Goal: Task Accomplishment & Management: Use online tool/utility

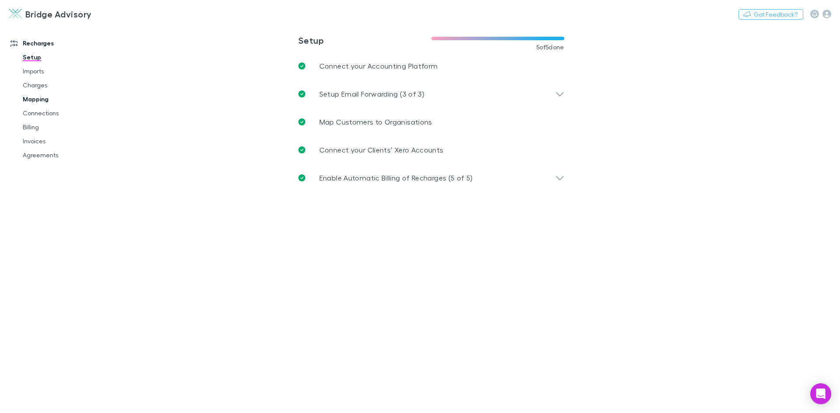
click at [40, 99] on link "Mapping" at bounding box center [66, 99] width 104 height 14
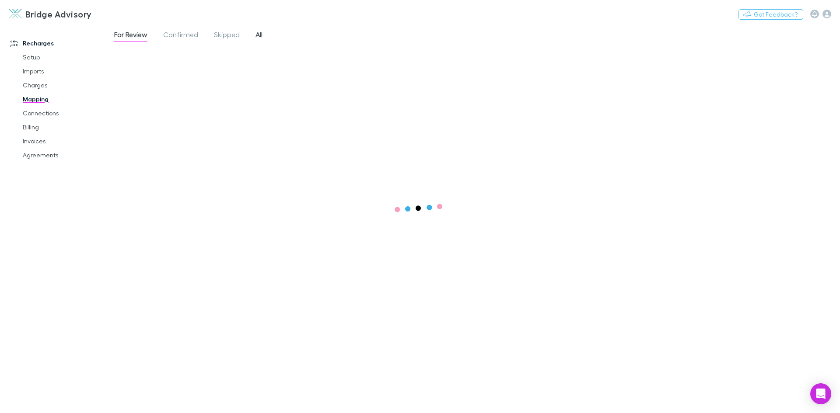
click at [258, 36] on span "All" at bounding box center [258, 35] width 7 height 11
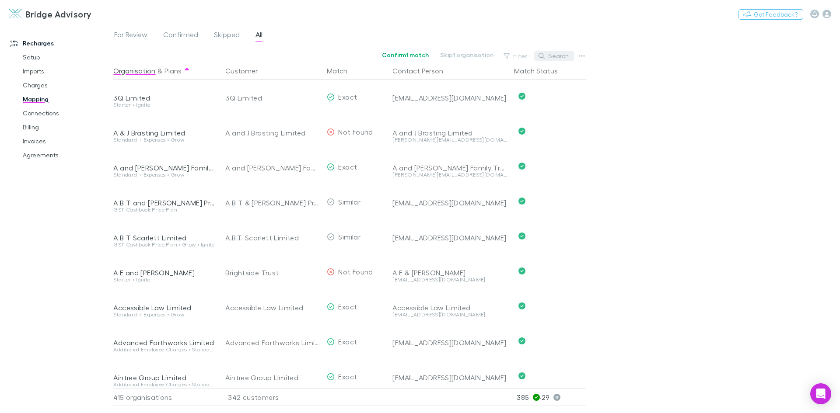
click at [555, 58] on button "Search" at bounding box center [554, 56] width 40 height 10
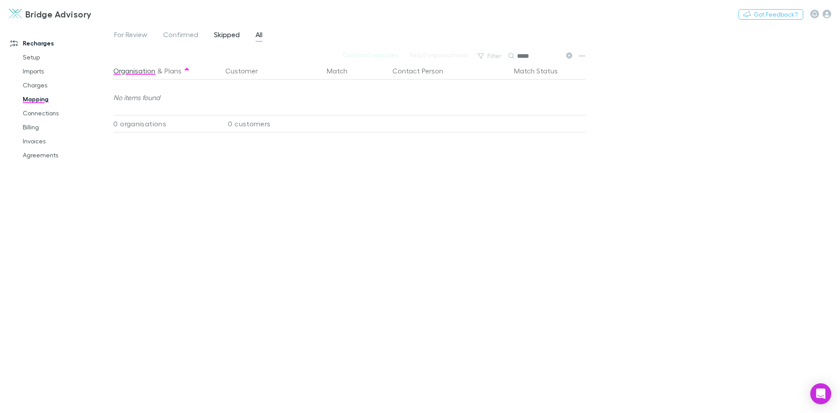
type input "*****"
click at [227, 37] on span "Skipped" at bounding box center [227, 35] width 26 height 11
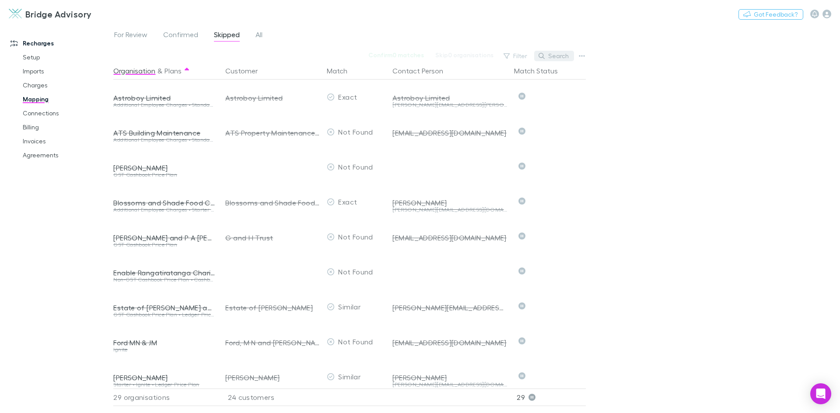
click at [556, 57] on button "Search" at bounding box center [554, 56] width 40 height 10
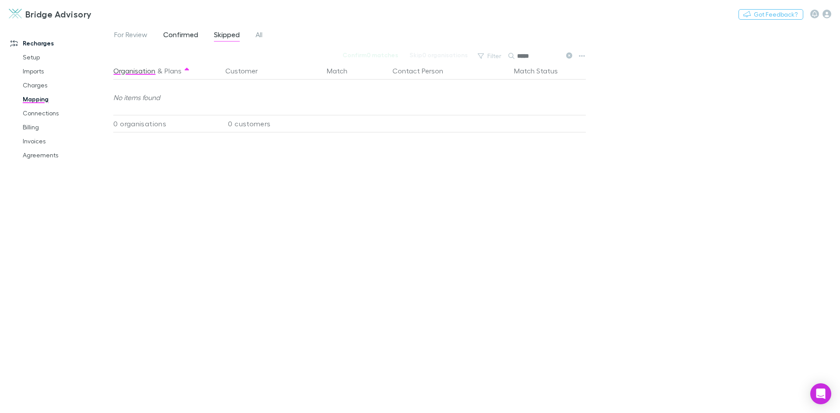
type input "*****"
click at [175, 35] on span "Confirmed" at bounding box center [180, 35] width 35 height 11
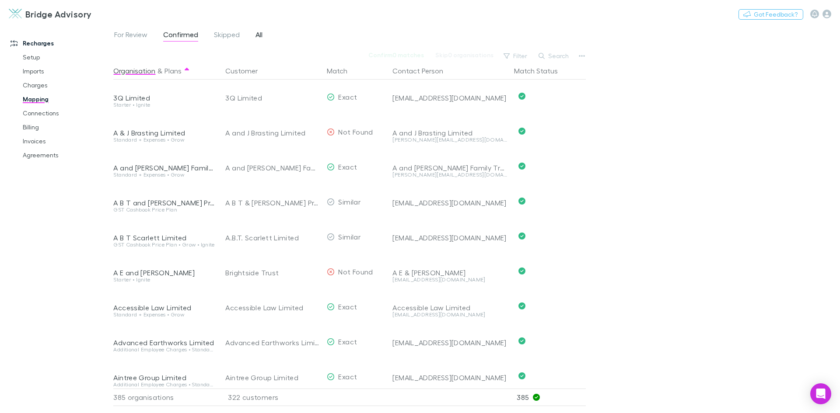
click at [261, 33] on span "All" at bounding box center [258, 35] width 7 height 11
click at [557, 57] on button "Search" at bounding box center [554, 56] width 40 height 10
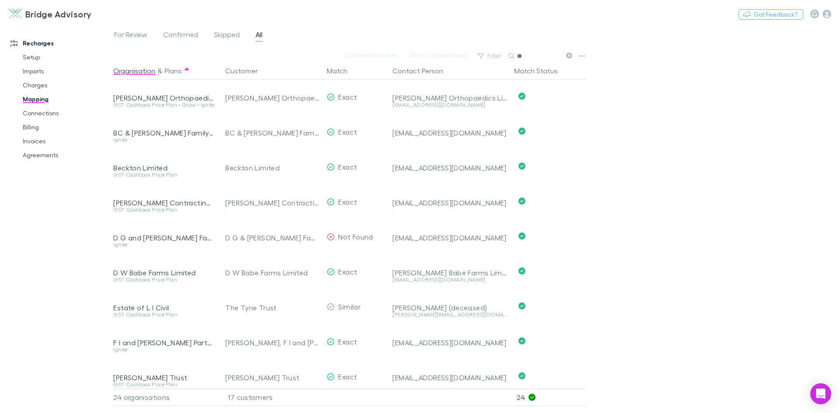
type input "*"
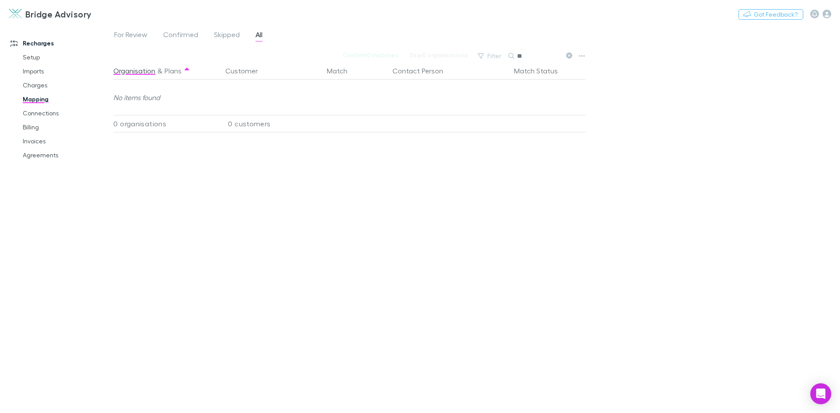
type input "*"
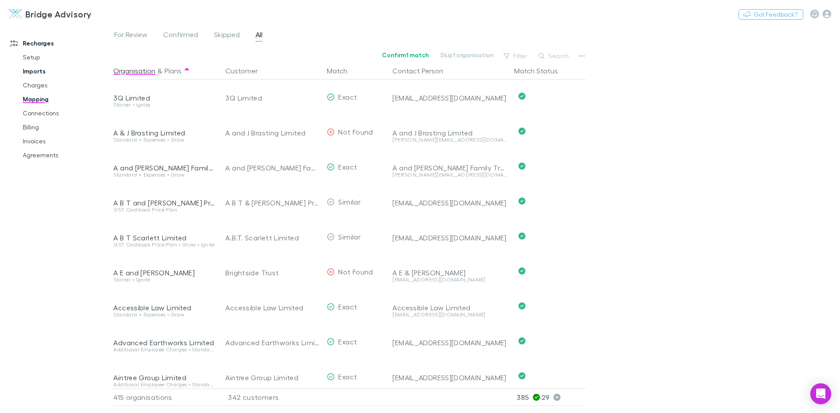
click at [35, 73] on link "Imports" at bounding box center [66, 71] width 104 height 14
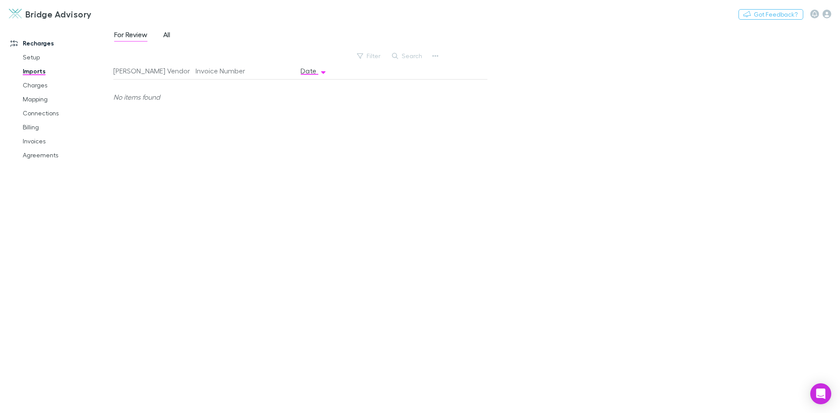
click at [170, 33] on span "All" at bounding box center [166, 35] width 7 height 11
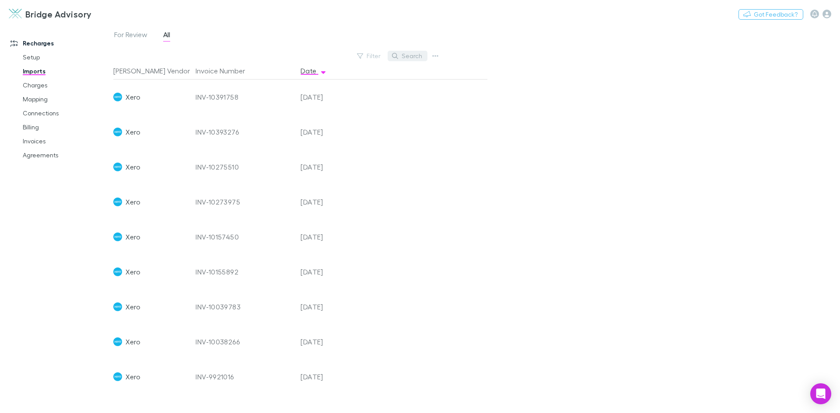
click at [418, 59] on button "Search" at bounding box center [407, 56] width 40 height 10
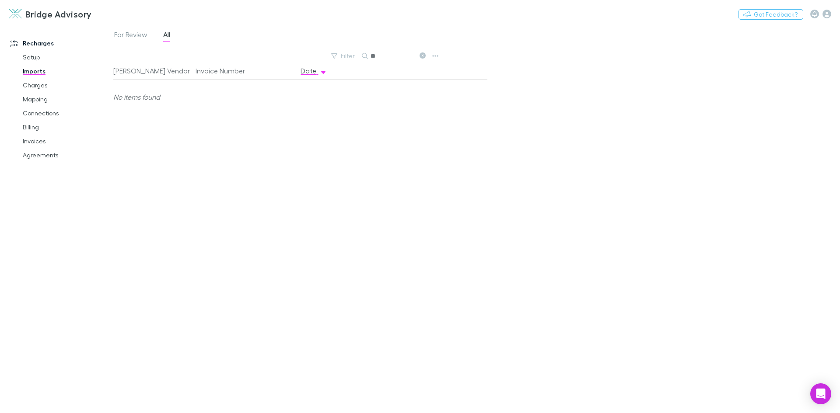
type input "*"
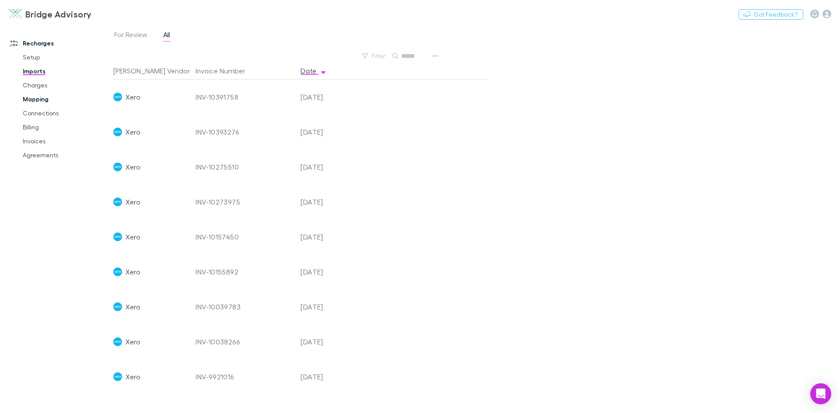
click at [36, 100] on link "Mapping" at bounding box center [66, 99] width 104 height 14
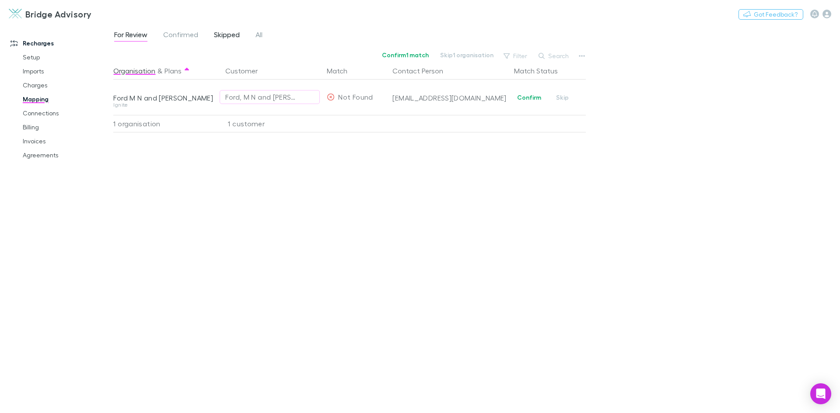
click at [223, 32] on span "Skipped" at bounding box center [227, 35] width 26 height 11
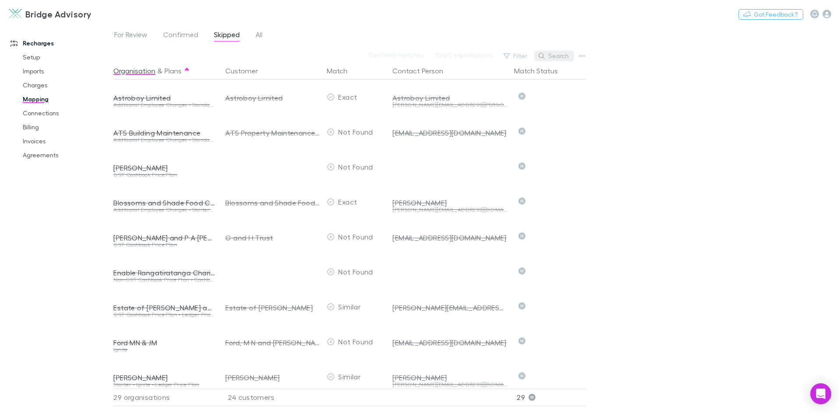
click at [554, 55] on button "Search" at bounding box center [554, 56] width 40 height 10
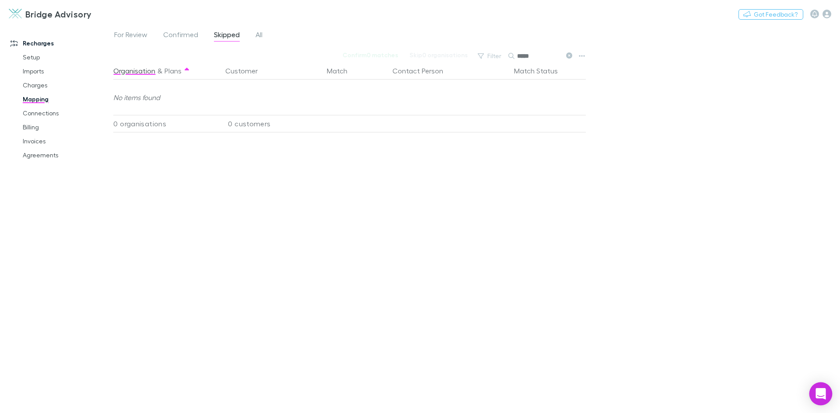
type input "*****"
click at [813, 393] on div "Open Intercom Messenger" at bounding box center [820, 394] width 23 height 23
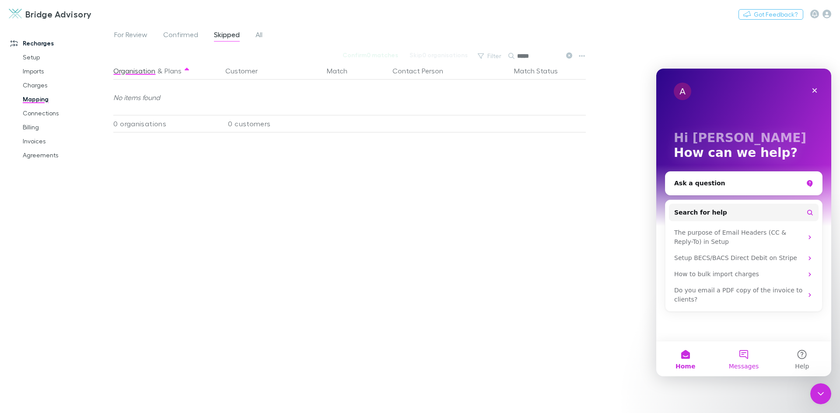
click at [743, 361] on button "Messages" at bounding box center [743, 358] width 58 height 35
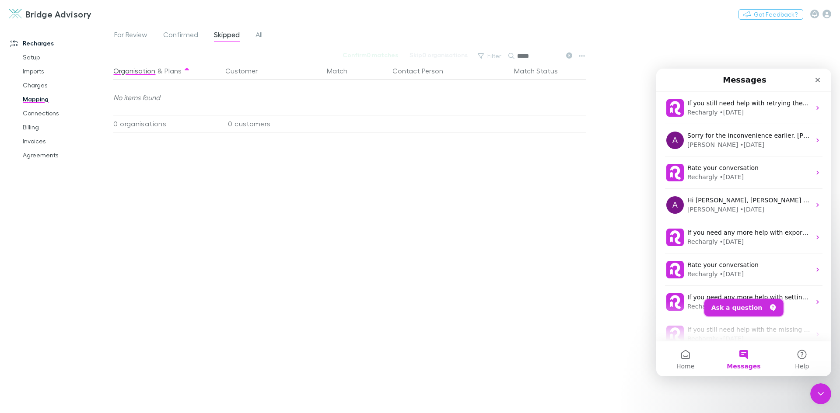
click at [743, 306] on button "Ask a question" at bounding box center [743, 307] width 79 height 17
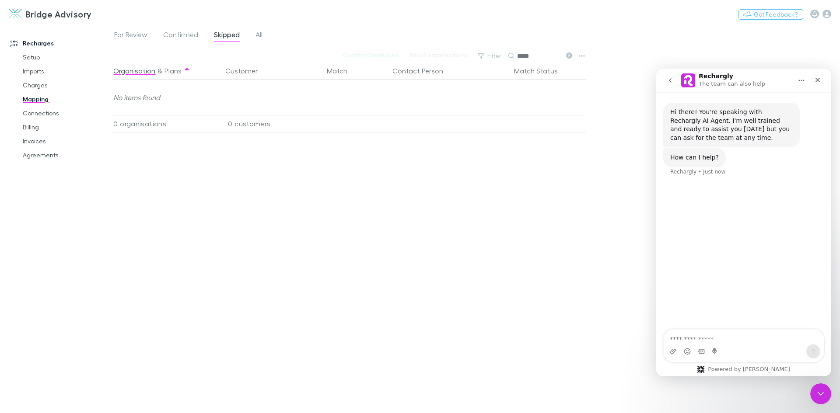
click at [728, 336] on textarea "Ask a question…" at bounding box center [743, 337] width 160 height 15
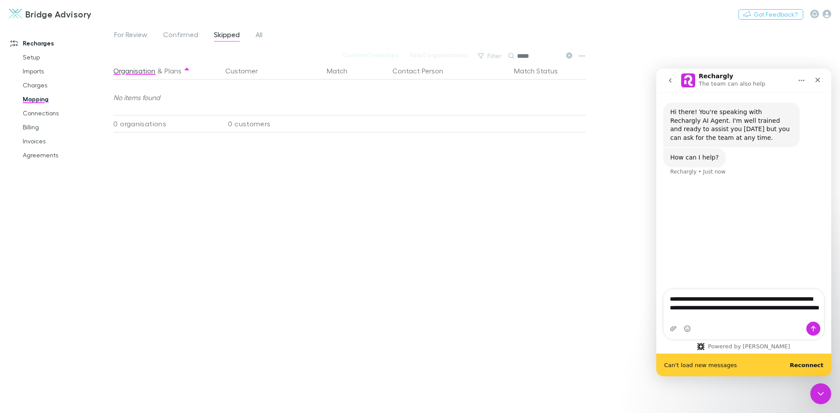
type textarea "**********"
click at [814, 328] on icon "Send a message…" at bounding box center [813, 329] width 5 height 6
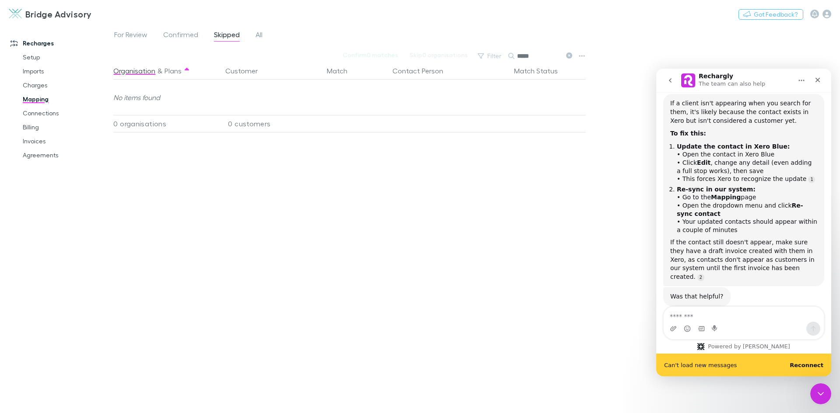
scroll to position [133, 0]
click at [816, 82] on icon "Close" at bounding box center [817, 80] width 7 height 7
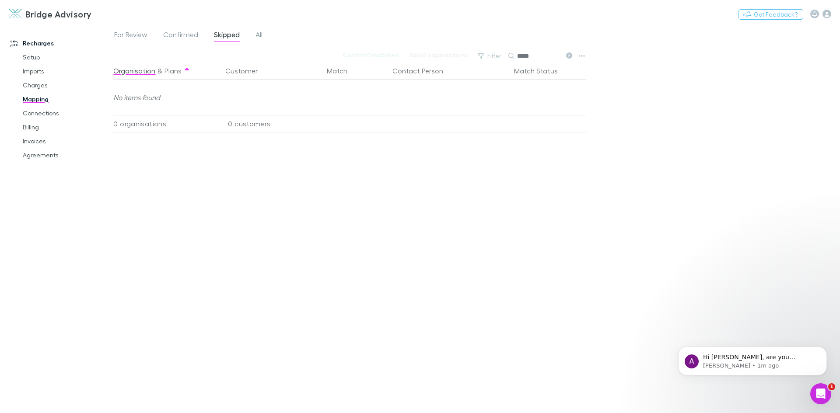
scroll to position [233, 0]
click at [808, 389] on div "Open Intercom Messenger" at bounding box center [819, 392] width 29 height 29
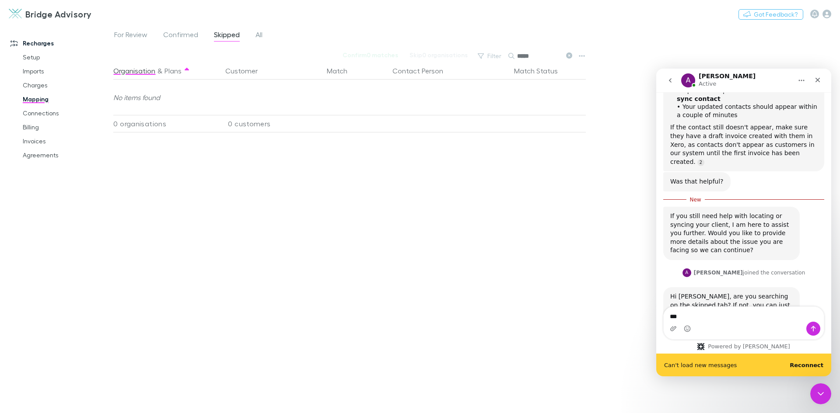
scroll to position [247, 0]
type textarea "*"
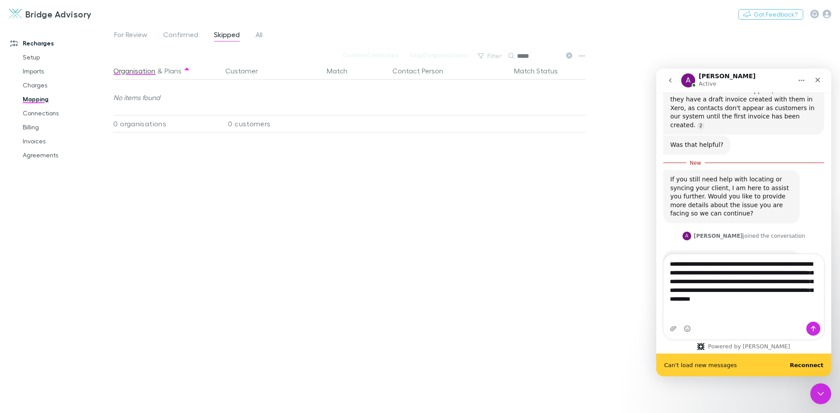
scroll to position [291, 0]
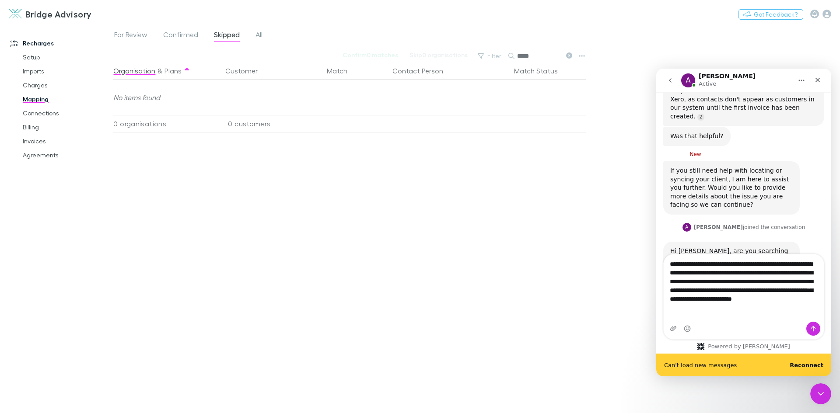
type textarea "**********"
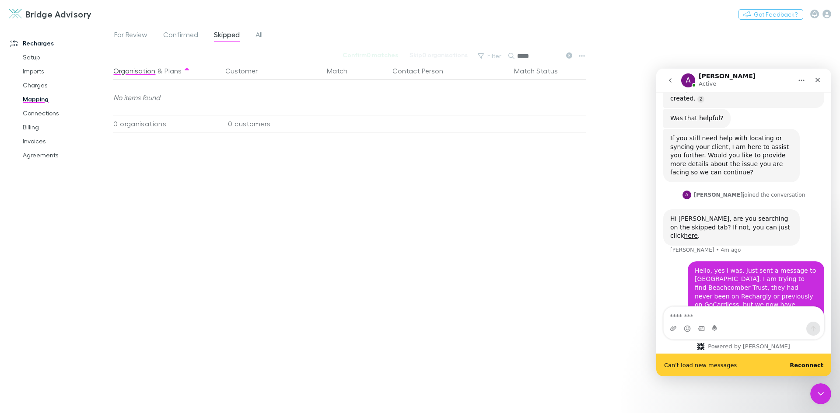
scroll to position [311, 0]
click at [468, 207] on div "Organisation & Plans Customer Match Contact Person Match Status No items found …" at bounding box center [350, 234] width 474 height 344
click at [664, 268] on div "Hello, yes I was. Just sent a message to Jaz. I am trying to find Beachcomber T…" at bounding box center [743, 298] width 161 height 94
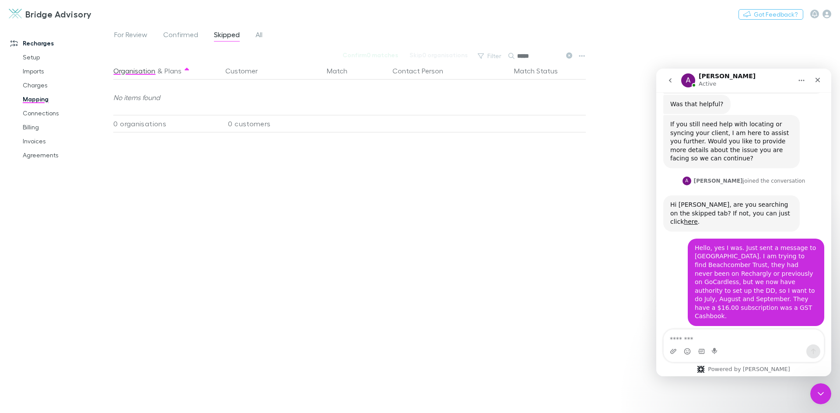
scroll to position [323, 0]
click at [336, 253] on div "Organisation & Plans Customer Match Contact Person Match Status No items found …" at bounding box center [350, 234] width 474 height 344
click at [811, 389] on div "Close Intercom Messenger" at bounding box center [818, 392] width 21 height 21
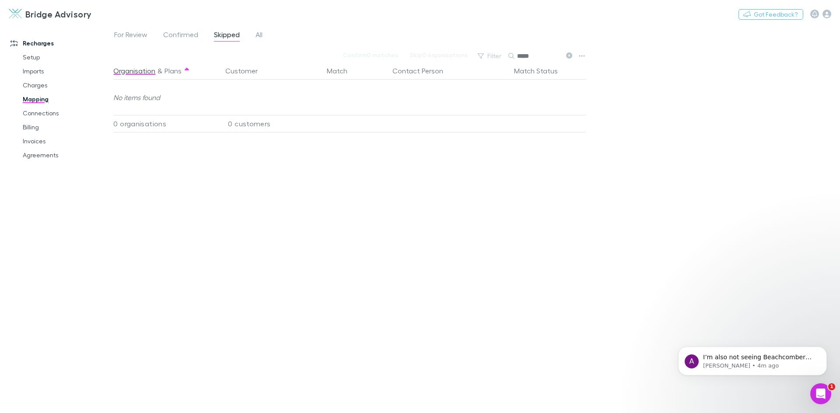
scroll to position [557, 0]
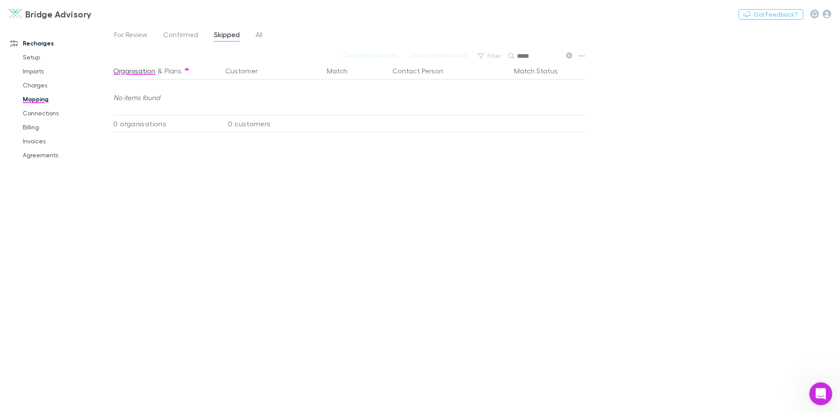
click at [818, 393] on icon "Open Intercom Messenger" at bounding box center [819, 393] width 14 height 14
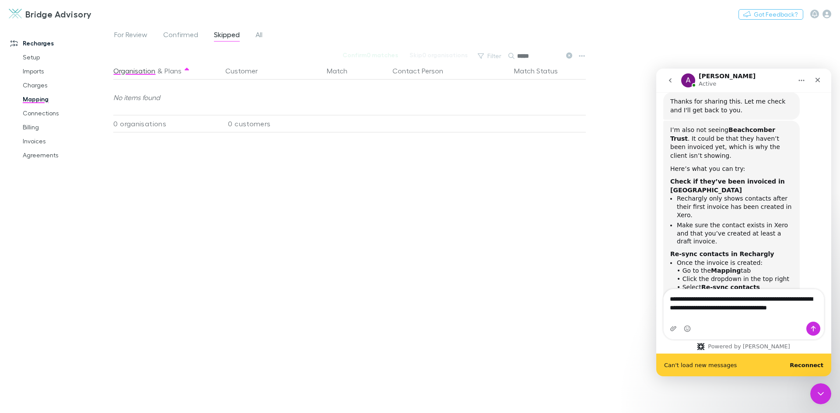
scroll to position [574, 0]
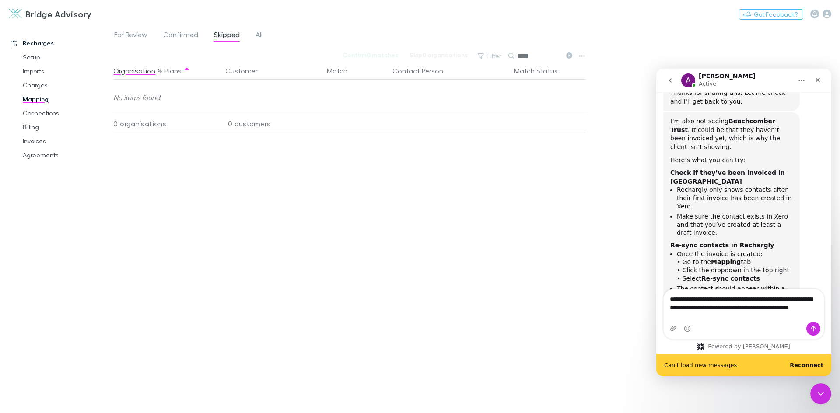
click at [812, 298] on textarea "**********" at bounding box center [743, 305] width 160 height 32
type textarea "**********"
click at [746, 320] on textarea "**********" at bounding box center [743, 305] width 160 height 32
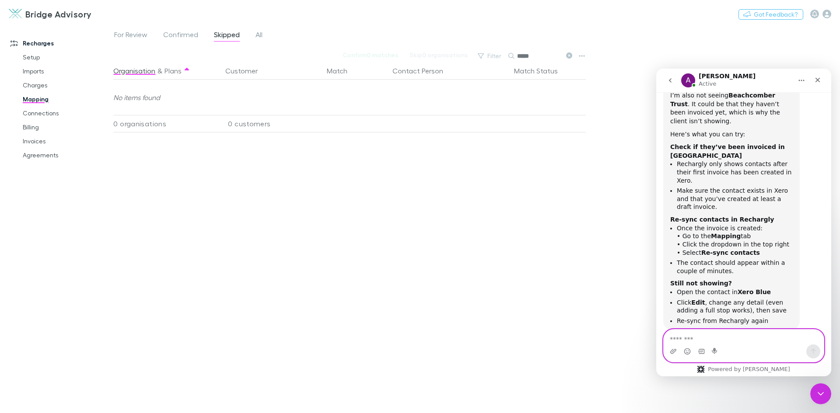
scroll to position [577, 0]
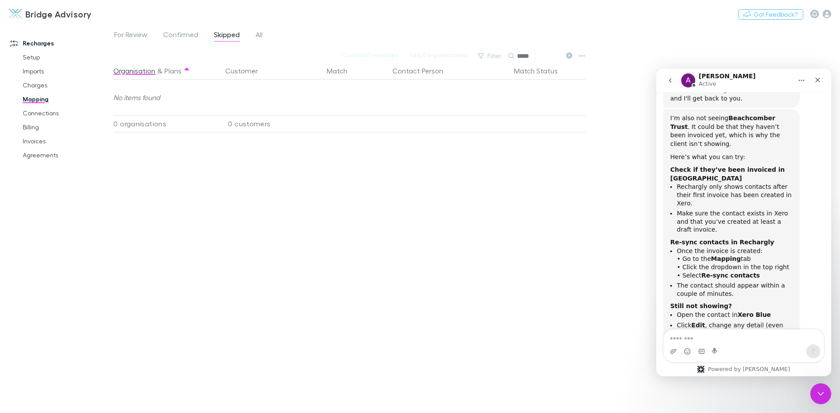
click at [582, 183] on div "Organisation & Plans Customer Match Contact Person Match Status No items found …" at bounding box center [350, 234] width 474 height 344
click at [815, 399] on div "Close Intercom Messenger" at bounding box center [818, 392] width 21 height 21
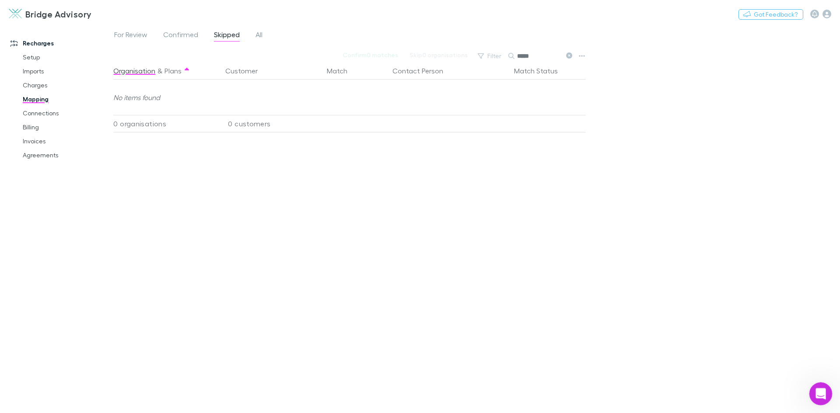
click at [810, 385] on div "Open Intercom Messenger" at bounding box center [818, 392] width 21 height 21
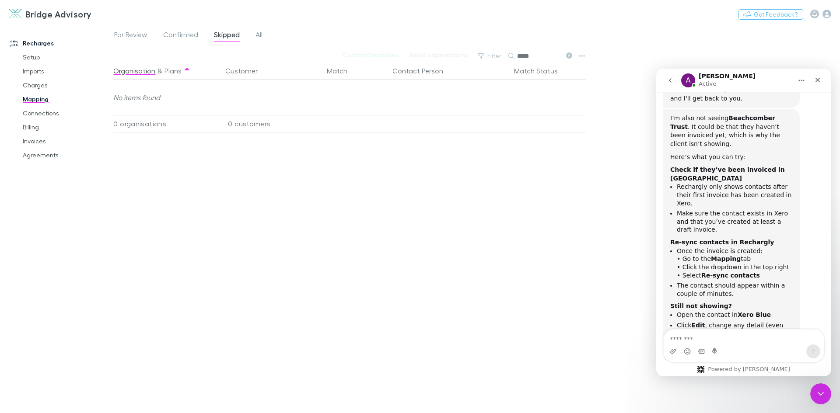
click at [719, 333] on textarea "Message…" at bounding box center [743, 337] width 160 height 15
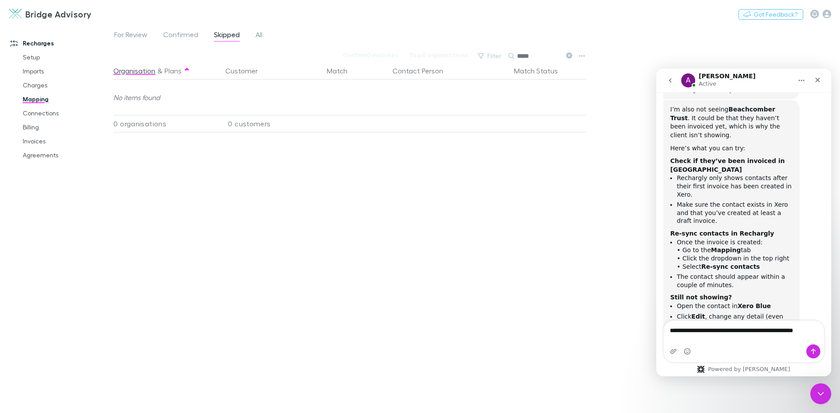
type textarea "**********"
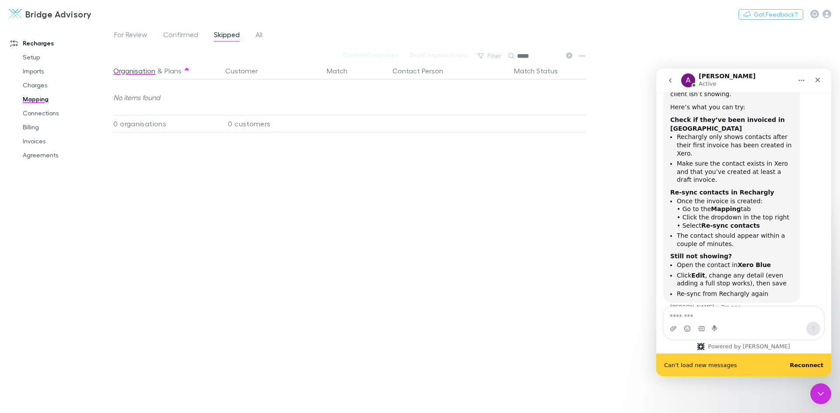
scroll to position [628, 0]
click at [578, 55] on button "button" at bounding box center [581, 56] width 12 height 12
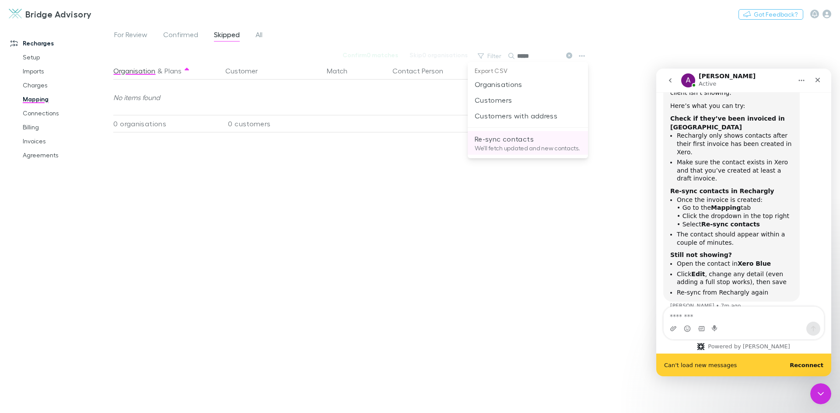
click at [511, 149] on p "We'll fetch updated and new contacts." at bounding box center [527, 148] width 106 height 8
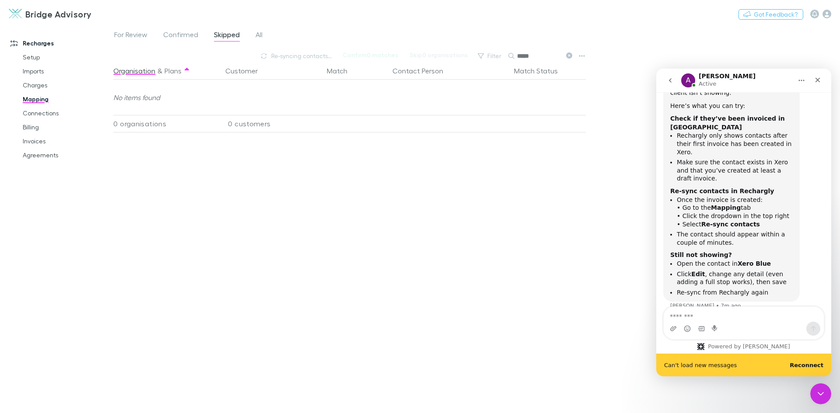
click at [538, 57] on input "*****" at bounding box center [539, 56] width 44 height 12
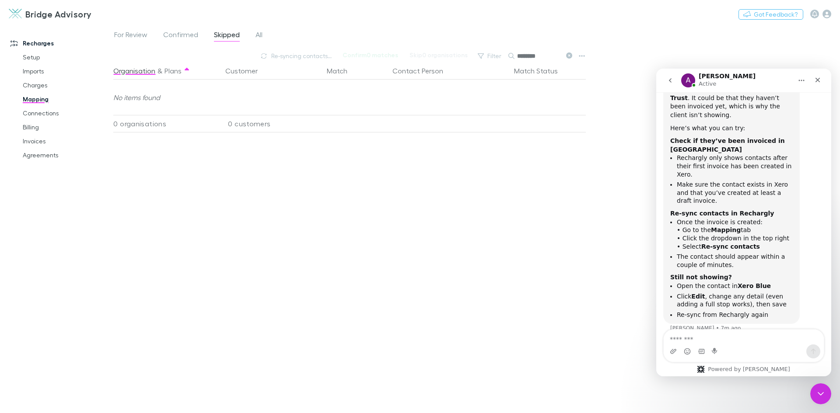
scroll to position [606, 0]
type input "**********"
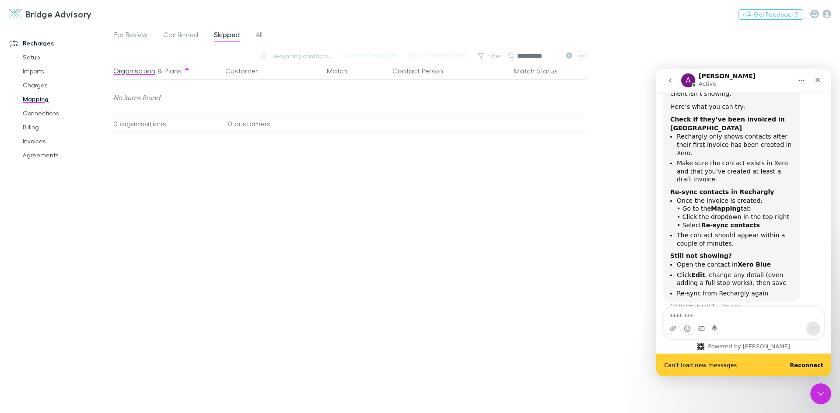
scroll to position [628, 0]
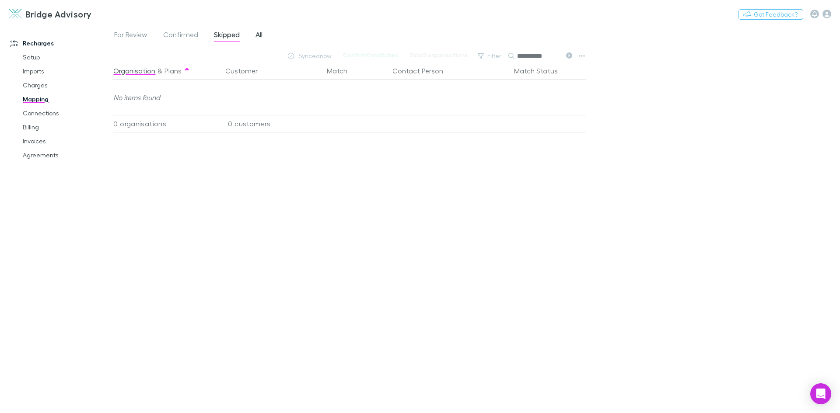
click at [259, 33] on span "All" at bounding box center [258, 35] width 7 height 11
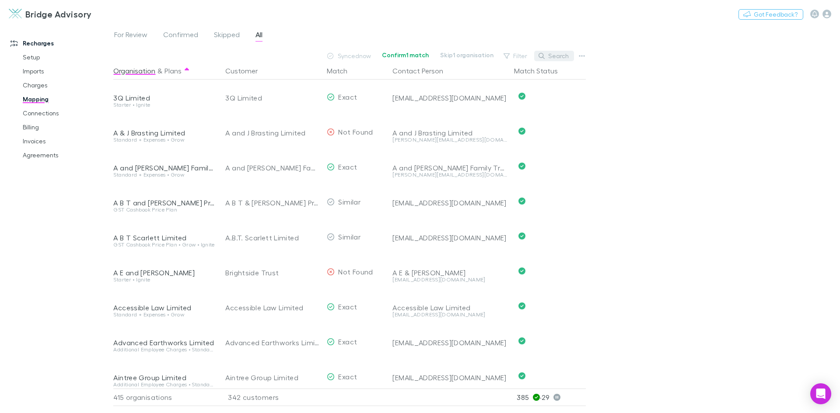
click at [559, 57] on button "Search" at bounding box center [554, 56] width 40 height 10
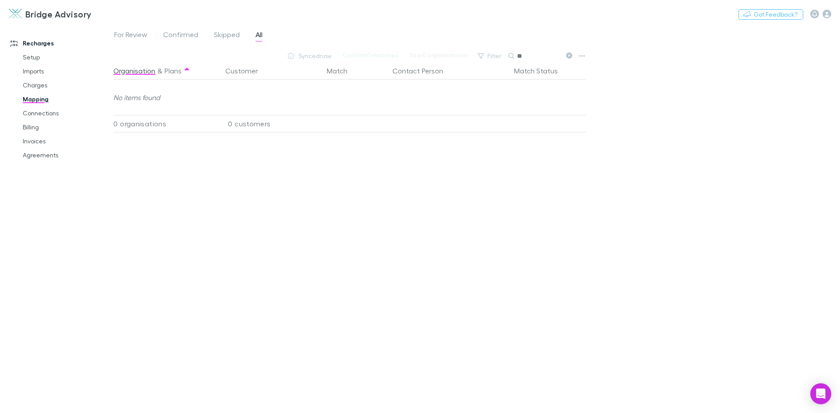
type input "*"
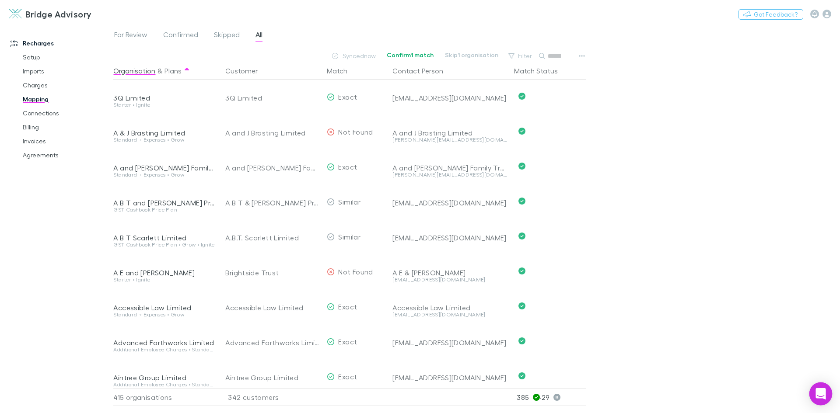
click at [824, 388] on div "Open Intercom Messenger" at bounding box center [820, 394] width 23 height 23
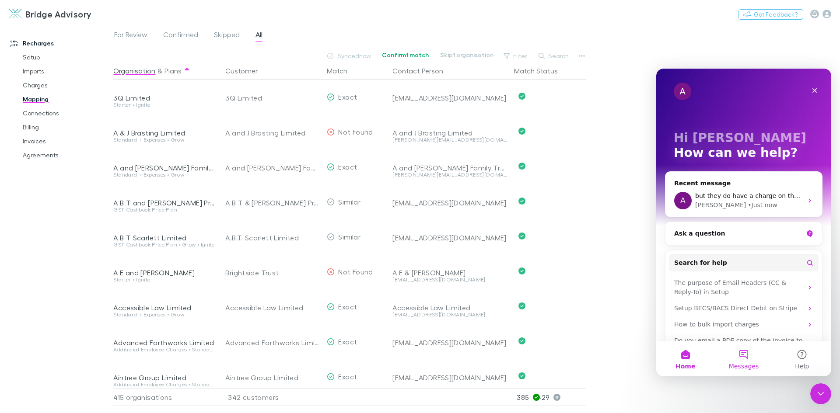
click at [739, 355] on button "Messages" at bounding box center [743, 358] width 58 height 35
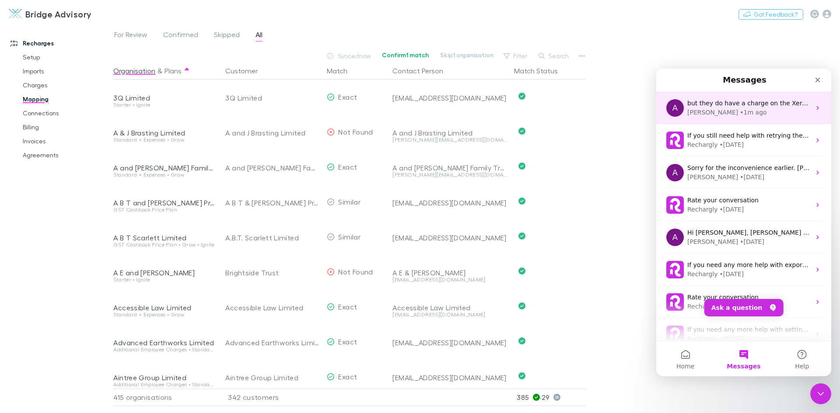
click at [725, 107] on span "but they do have a charge on the Xero invoice each month." at bounding box center [778, 103] width 182 height 7
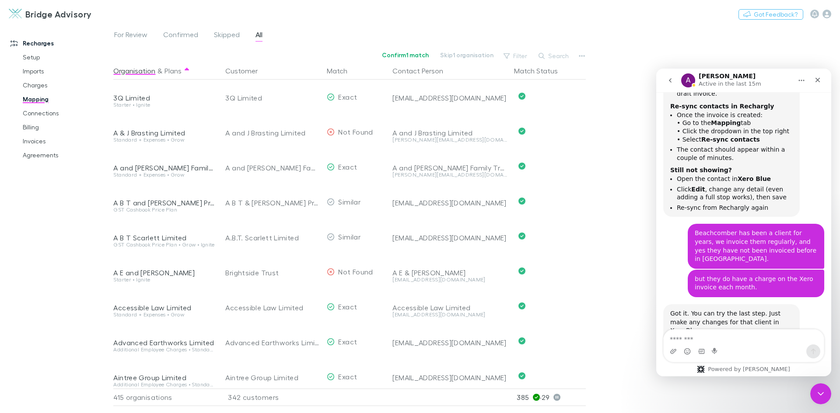
scroll to position [690, 0]
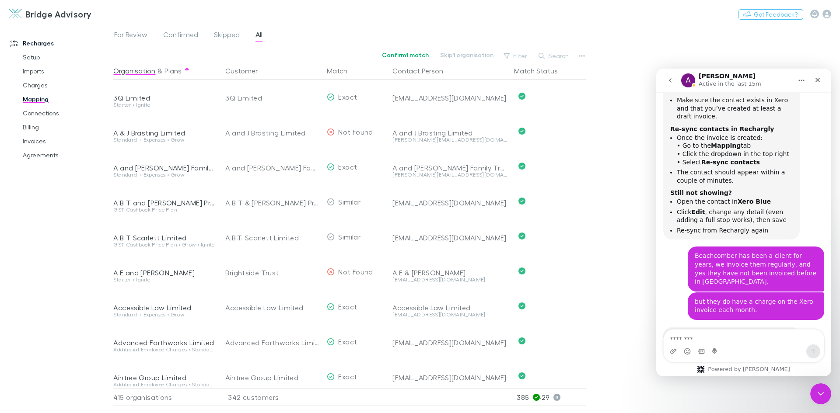
click at [563, 56] on button "Search" at bounding box center [554, 56] width 40 height 10
click at [587, 56] on button "button" at bounding box center [581, 56] width 12 height 12
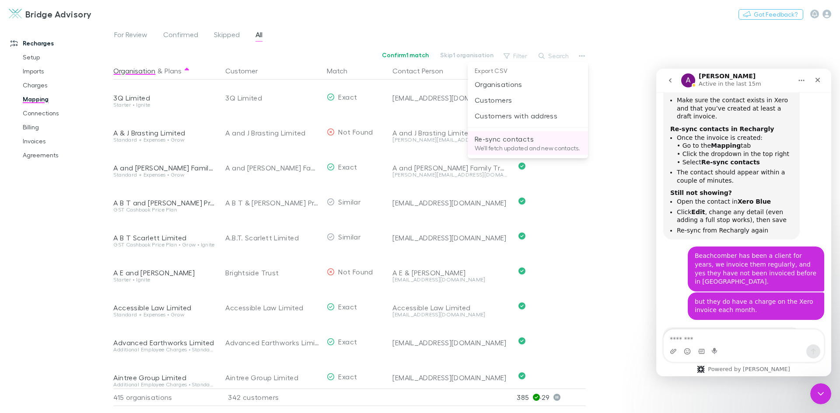
click at [529, 138] on p "Re-sync contacts" at bounding box center [527, 139] width 106 height 10
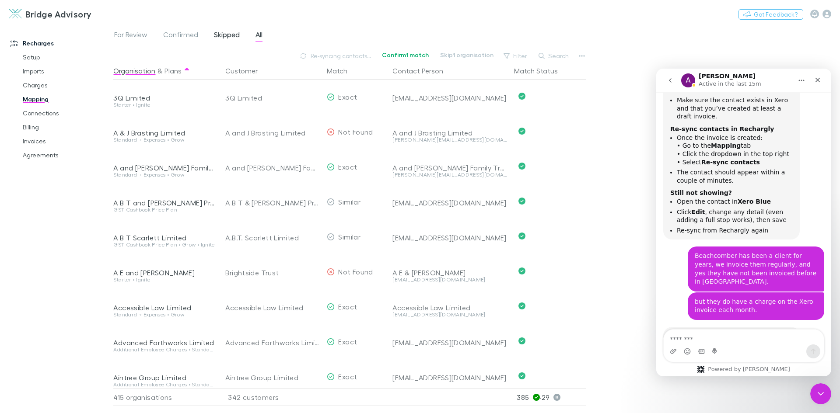
click at [228, 35] on span "Skipped" at bounding box center [227, 35] width 26 height 11
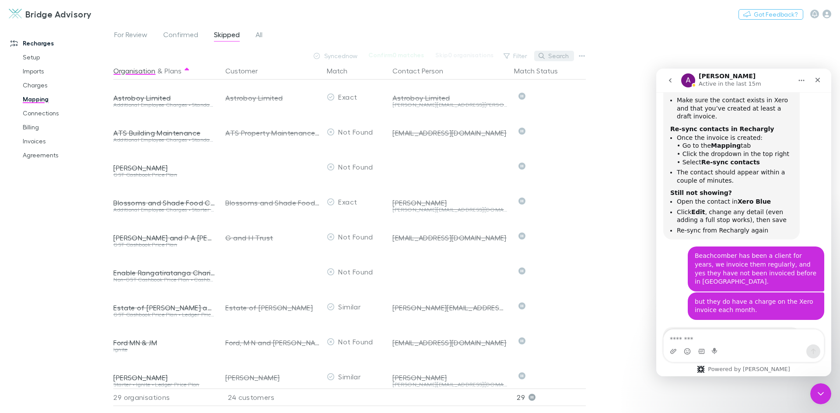
click at [562, 58] on button "Search" at bounding box center [554, 56] width 40 height 10
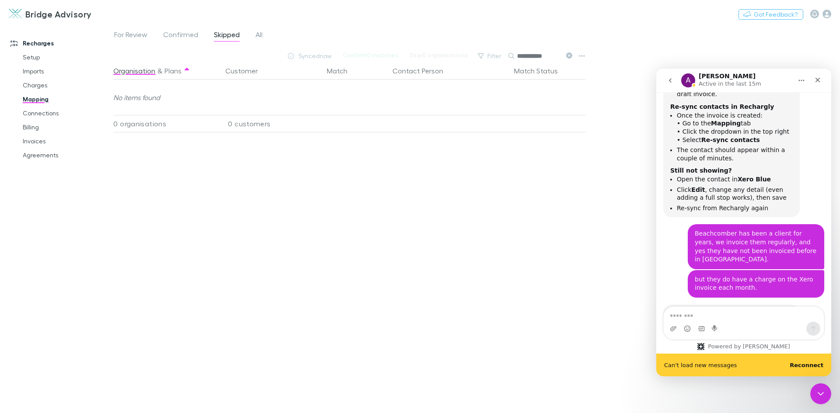
scroll to position [713, 0]
type input "**********"
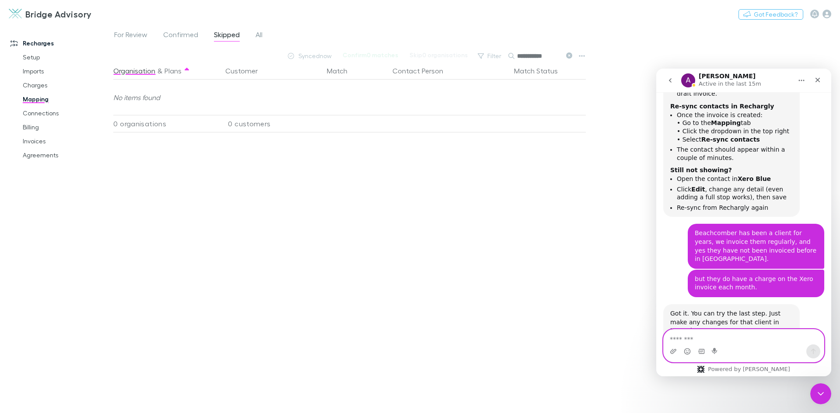
click at [691, 330] on textarea "Message…" at bounding box center [743, 337] width 160 height 15
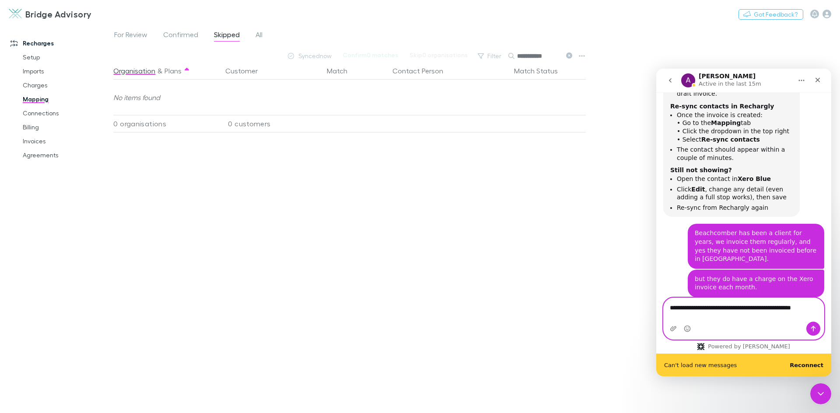
type textarea "**********"
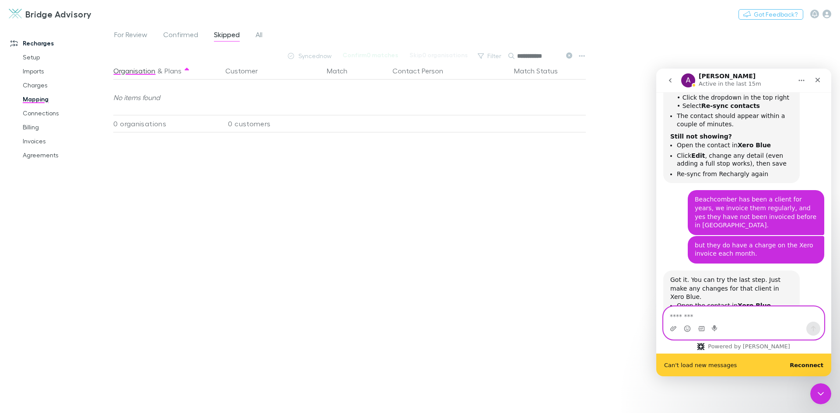
scroll to position [748, 0]
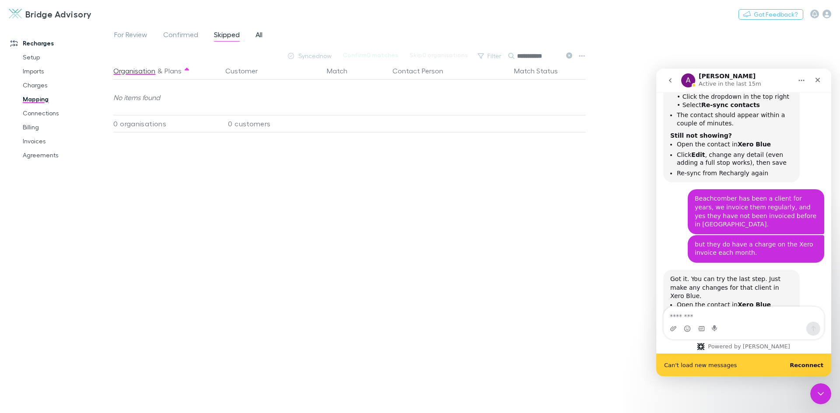
click at [257, 32] on span "All" at bounding box center [258, 35] width 7 height 11
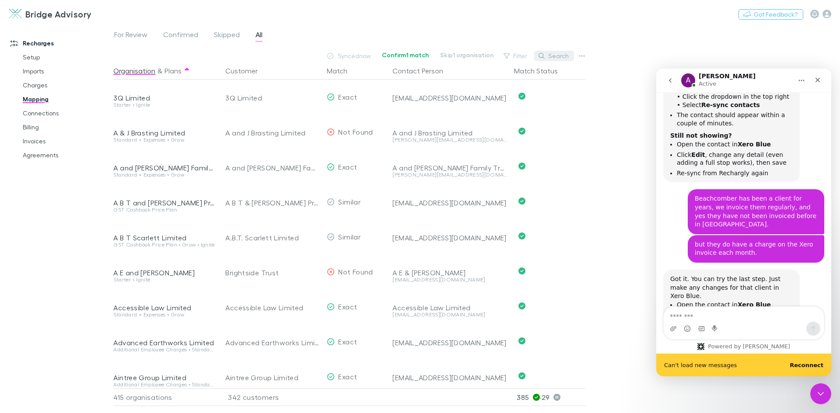
click at [564, 53] on button "Search" at bounding box center [554, 56] width 40 height 10
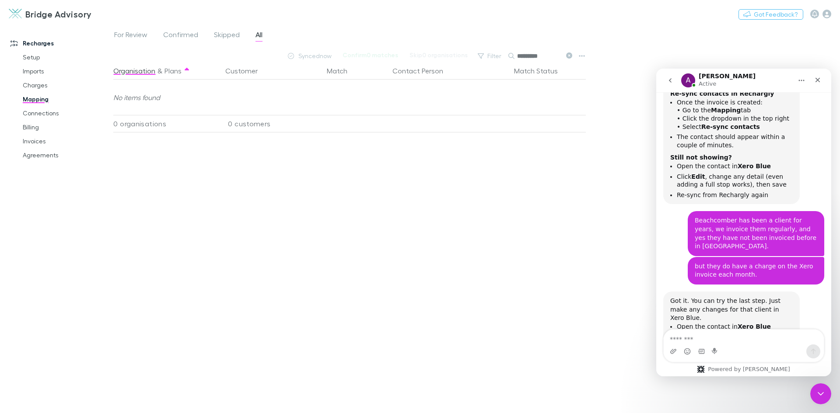
scroll to position [725, 0]
type input "*****"
click at [583, 58] on icon "button" at bounding box center [581, 55] width 6 height 7
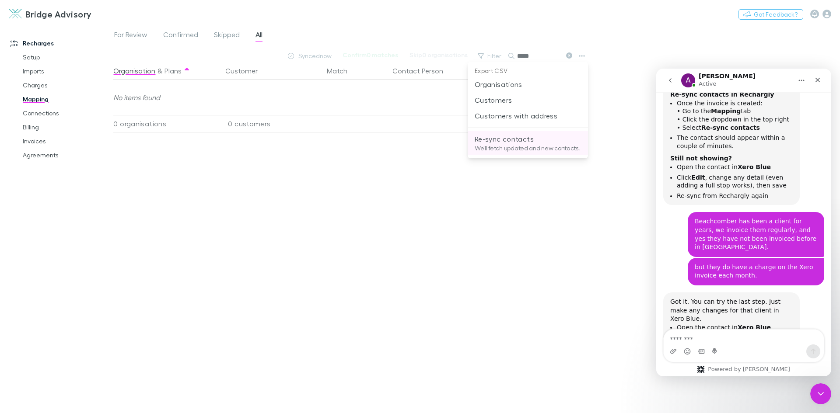
click at [537, 141] on p "Re-sync contacts" at bounding box center [527, 139] width 106 height 10
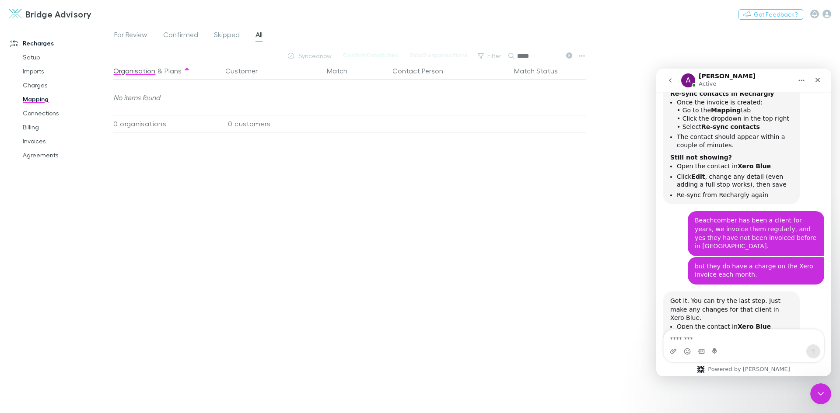
scroll to position [725, 0]
click at [142, 38] on span "For Review" at bounding box center [130, 35] width 33 height 11
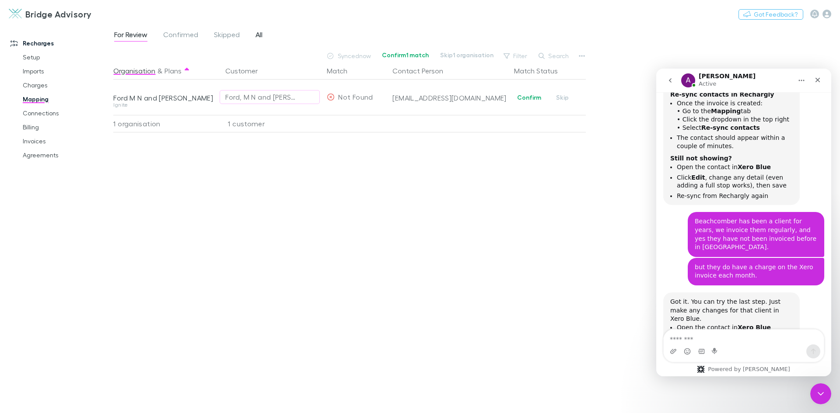
click at [260, 38] on span "All" at bounding box center [258, 35] width 7 height 11
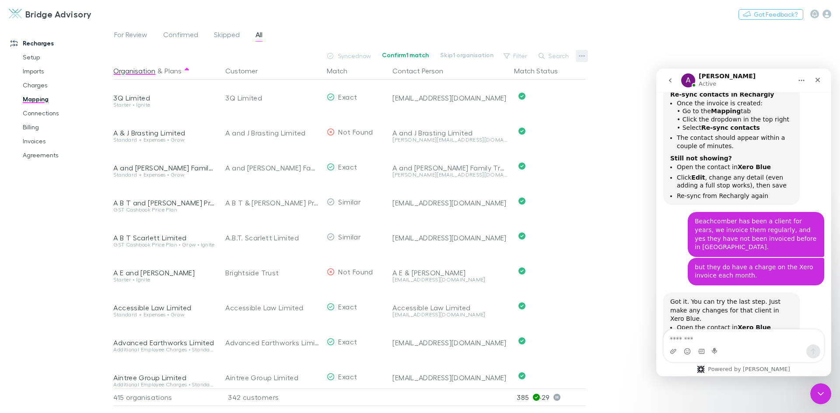
click at [579, 58] on icon "button" at bounding box center [581, 55] width 6 height 7
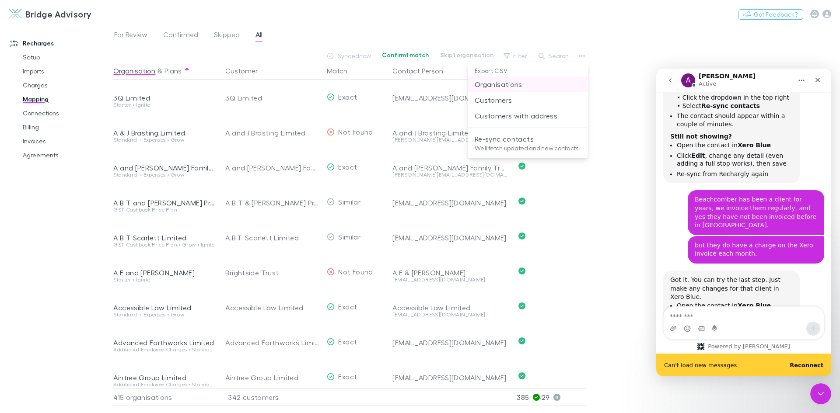
scroll to position [748, 0]
click at [556, 54] on div at bounding box center [420, 206] width 840 height 413
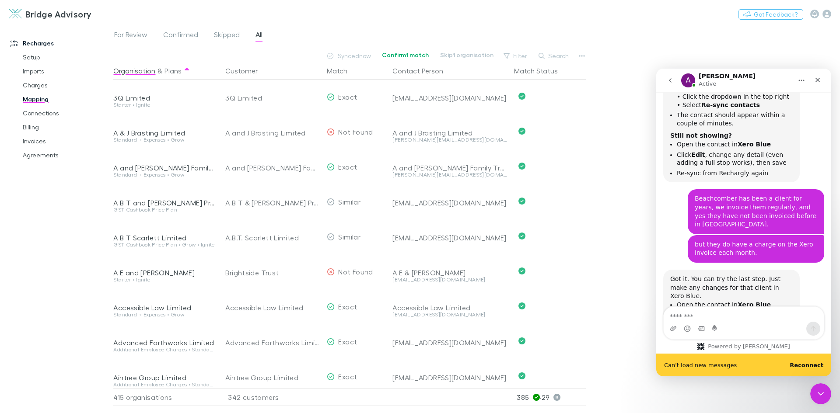
click at [555, 57] on button "Search" at bounding box center [554, 56] width 40 height 10
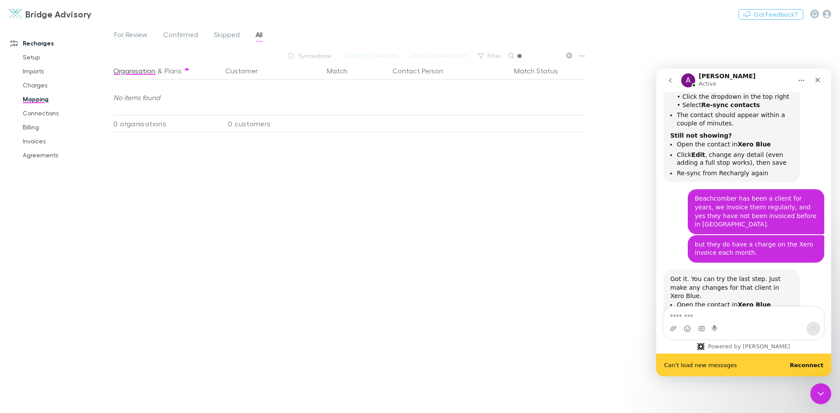
type input "*"
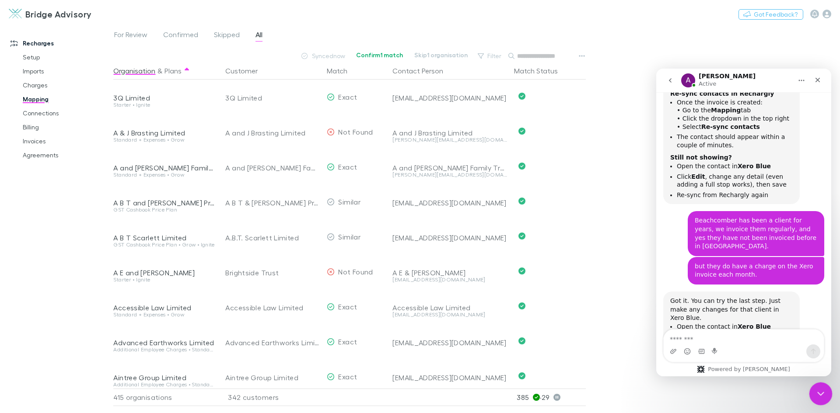
scroll to position [725, 0]
click at [816, 396] on icon "Close Intercom Messenger" at bounding box center [819, 392] width 10 height 10
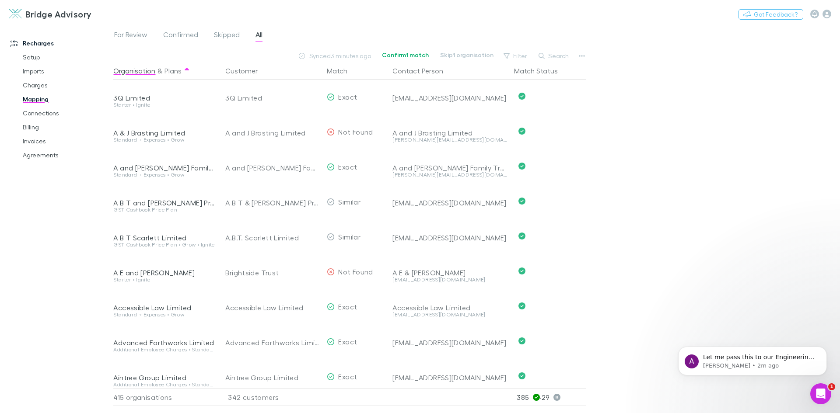
scroll to position [777, 0]
click at [754, 361] on span "Let me pass this to our Engineering team so they can check what's causing this …" at bounding box center [758, 375] width 111 height 42
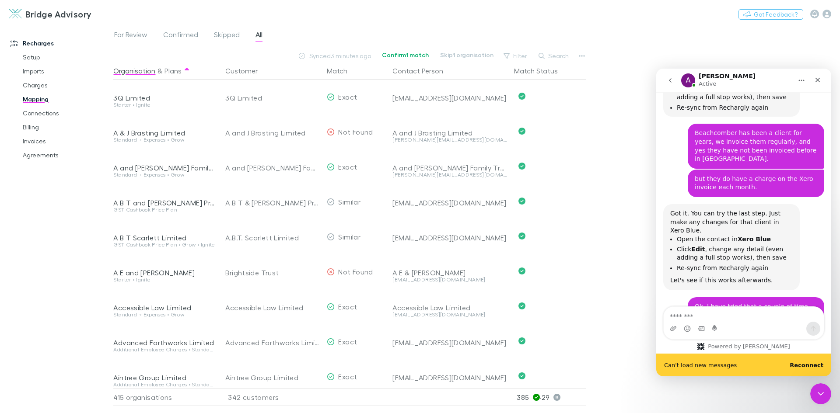
scroll to position [814, 0]
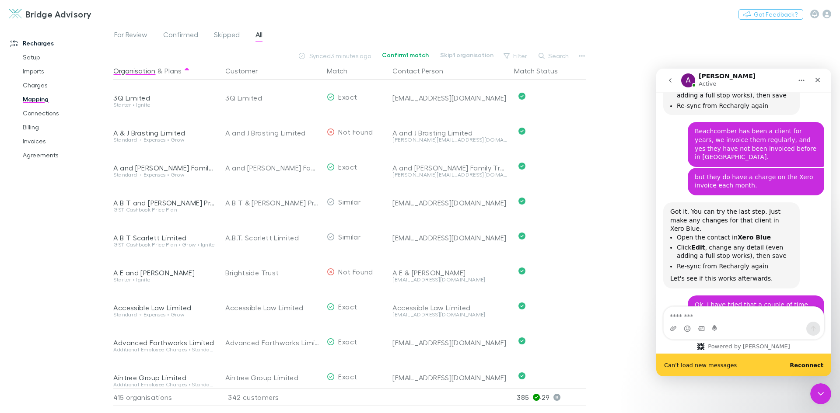
click at [709, 310] on textarea "Message…" at bounding box center [743, 314] width 160 height 15
type textarea "**********"
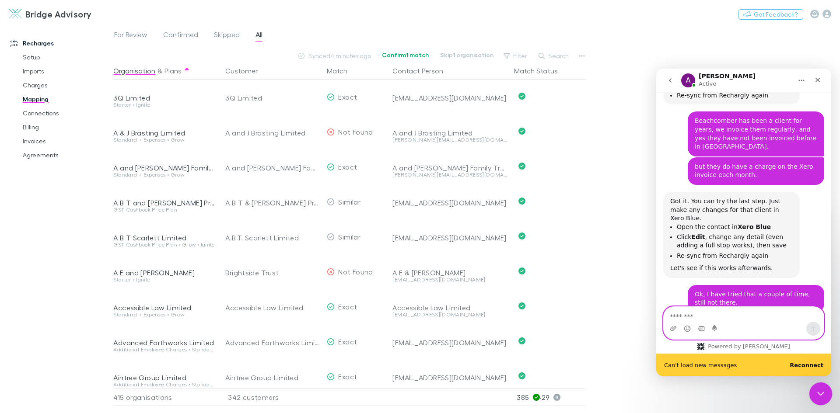
scroll to position [826, 0]
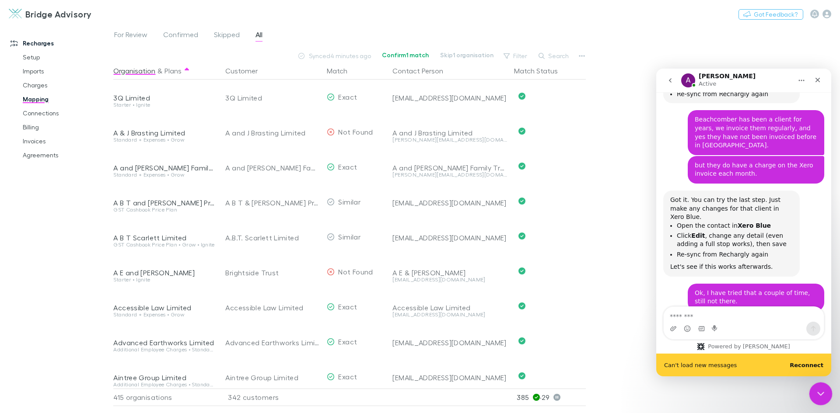
click at [827, 393] on div "Close Intercom Messenger" at bounding box center [818, 392] width 21 height 21
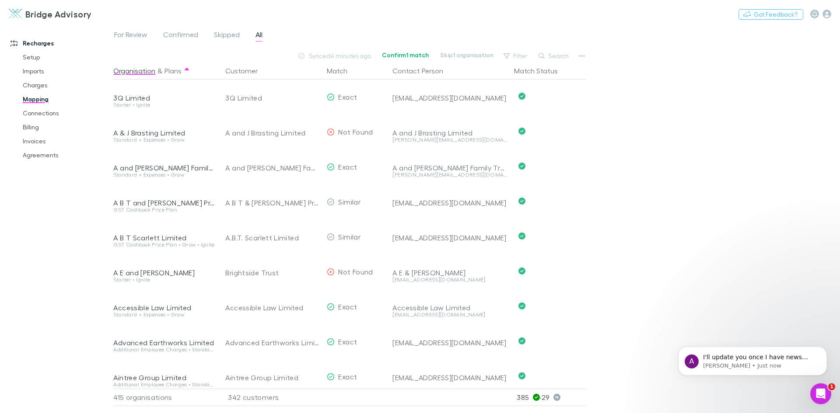
scroll to position [837, 0]
click at [773, 355] on span "I'll update you once I have news from the Engineering team. Thanks!" at bounding box center [758, 362] width 111 height 16
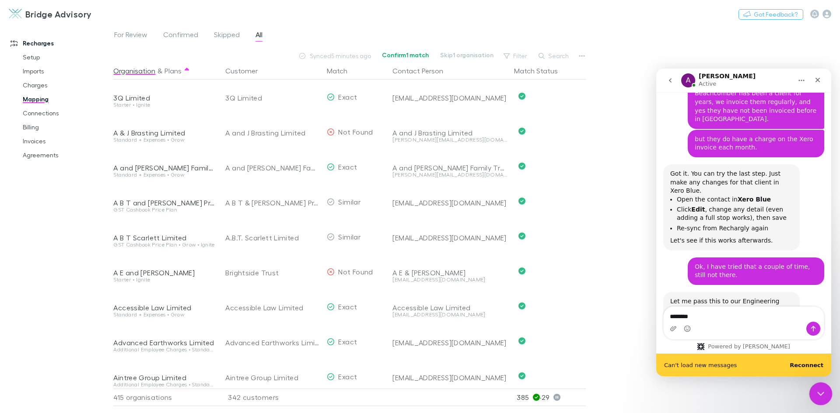
scroll to position [874, 0]
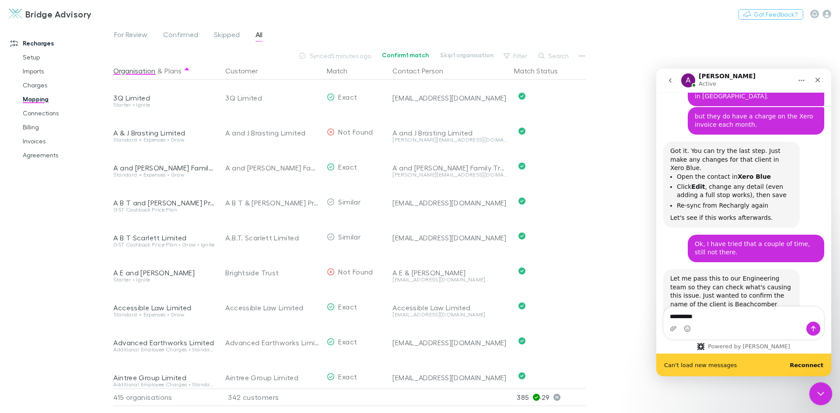
type textarea "**********"
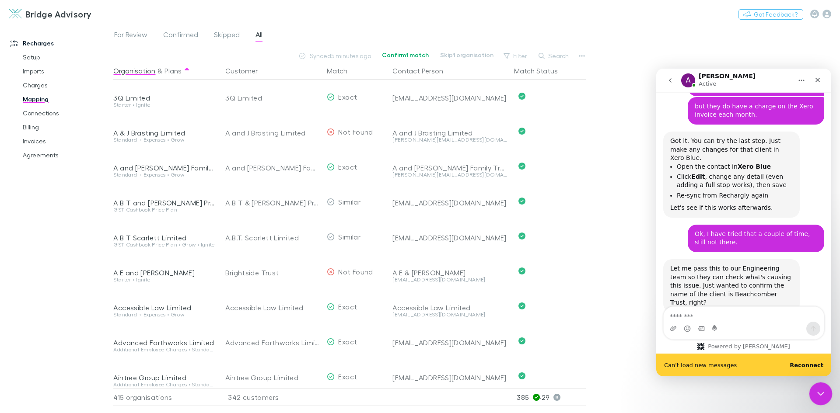
scroll to position [886, 0]
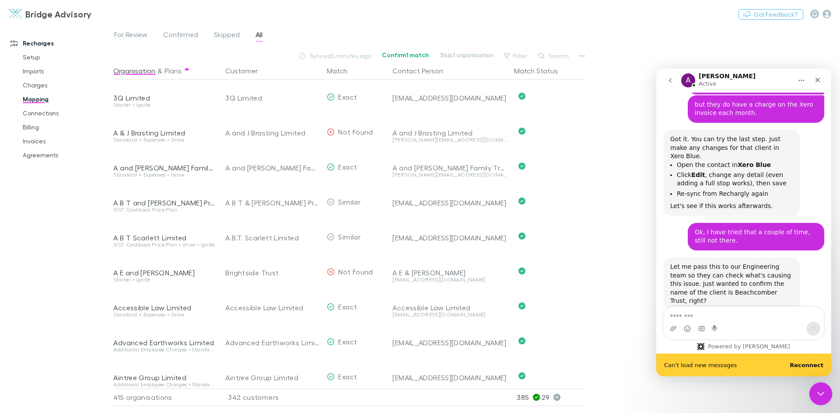
click at [815, 385] on div "Close Intercom Messenger" at bounding box center [818, 392] width 21 height 21
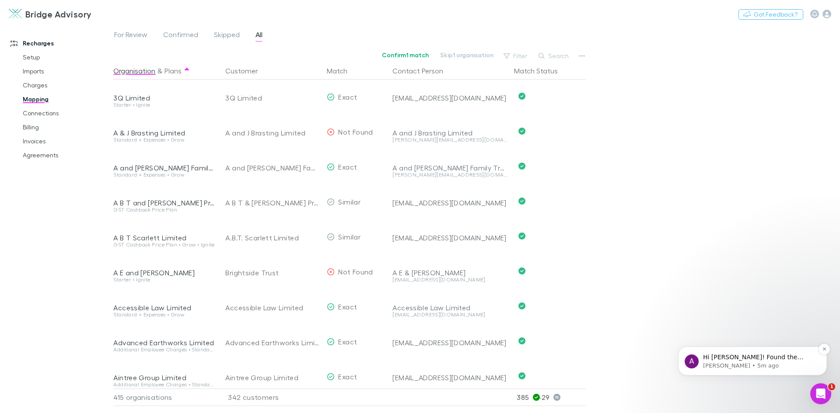
scroll to position [938, 0]
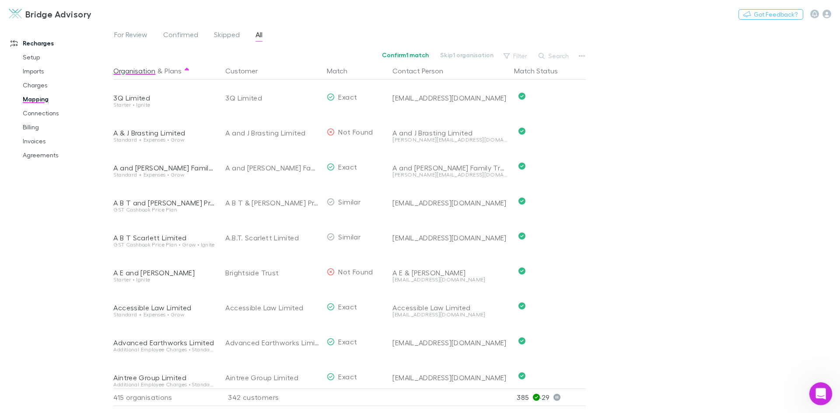
click at [818, 389] on icon "Open Intercom Messenger" at bounding box center [819, 393] width 14 height 14
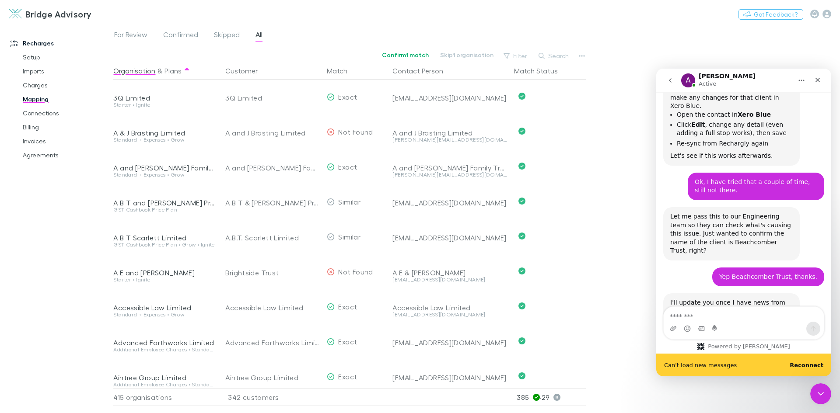
click at [701, 311] on textarea "Message…" at bounding box center [743, 314] width 160 height 15
type textarea "*"
type textarea "**********"
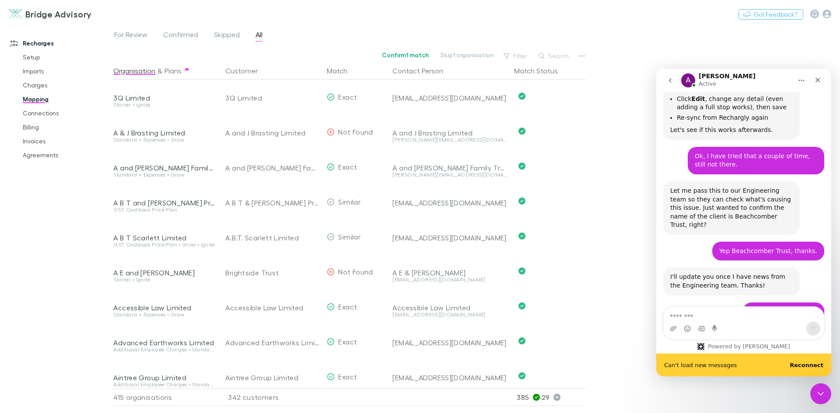
click at [758, 351] on link "here" at bounding box center [765, 354] width 14 height 7
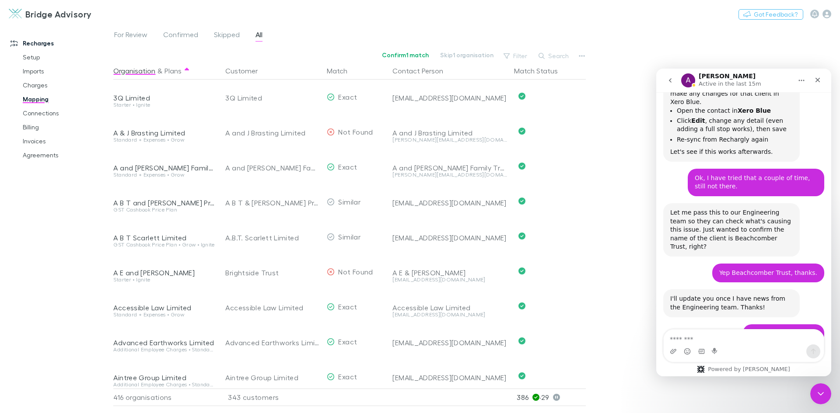
scroll to position [941, 0]
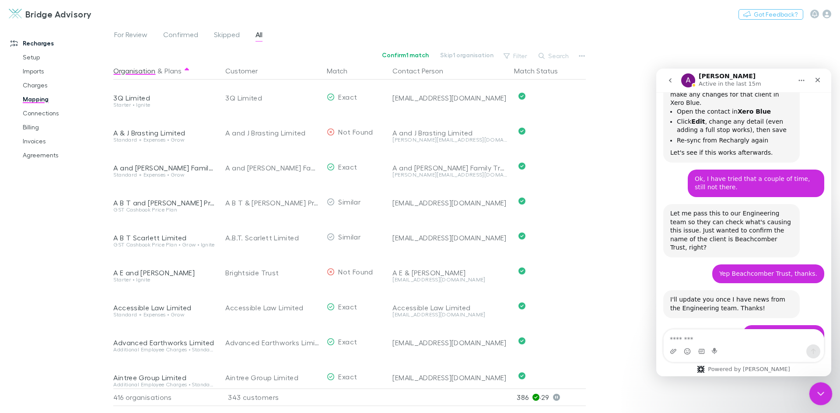
click at [814, 388] on icon "Close Intercom Messenger" at bounding box center [819, 392] width 10 height 10
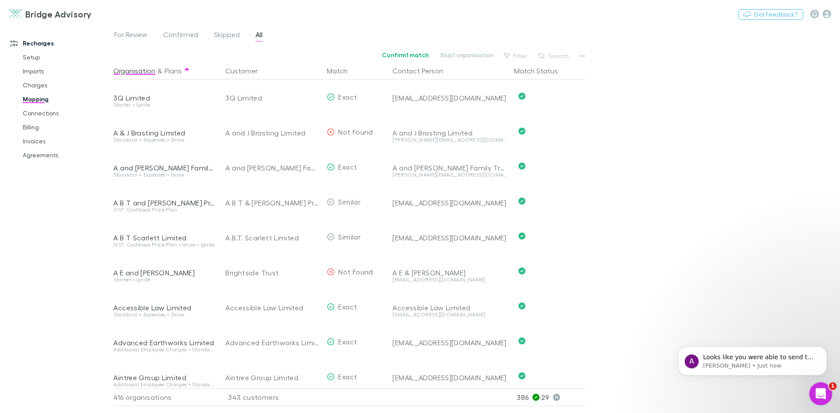
scroll to position [1033, 0]
click at [816, 387] on icon "Open Intercom Messenger" at bounding box center [819, 393] width 14 height 14
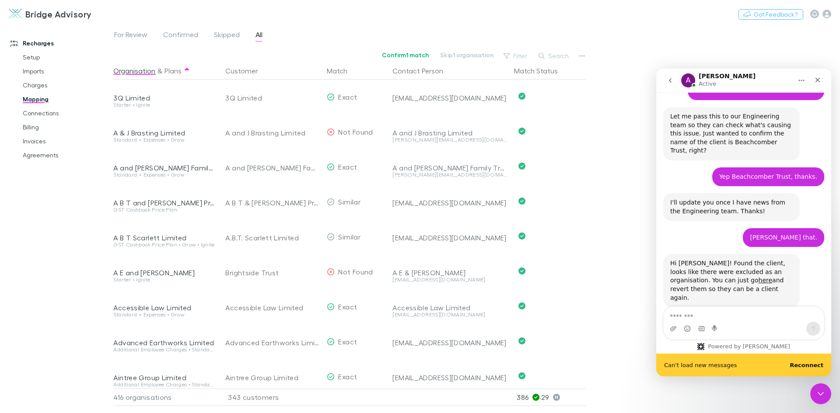
scroll to position [1038, 0]
type textarea "*"
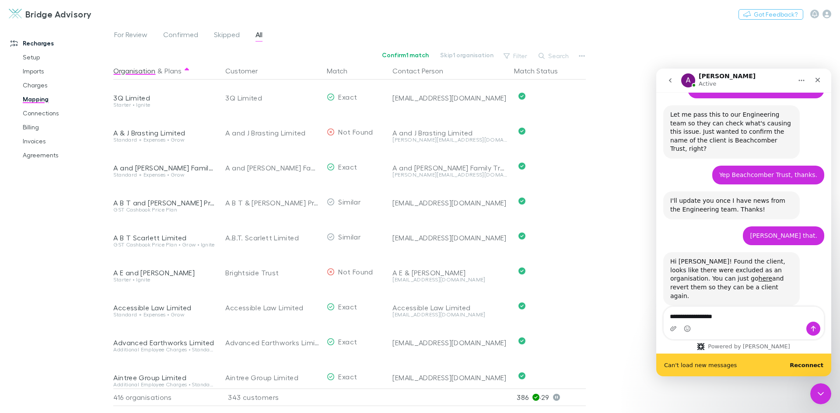
type textarea "**********"
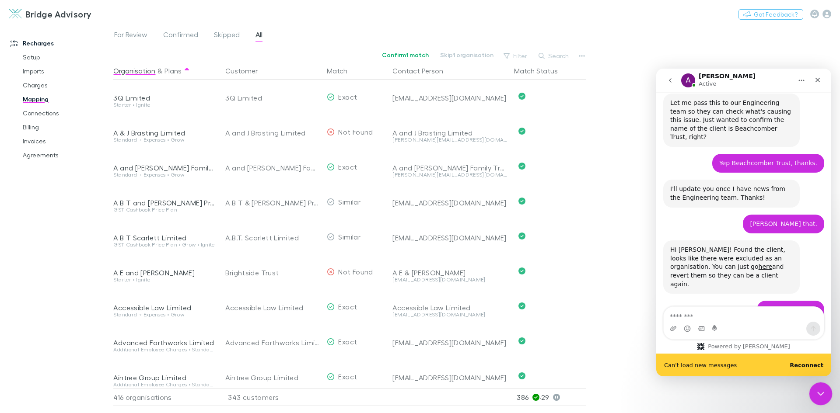
click at [821, 390] on icon "Close Intercom Messenger" at bounding box center [819, 392] width 10 height 10
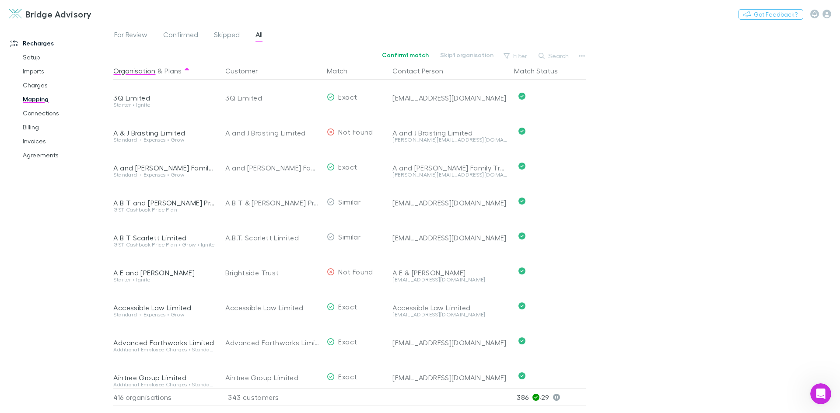
click at [651, 43] on div "For Review Confirmed Skipped All" at bounding box center [476, 37] width 726 height 17
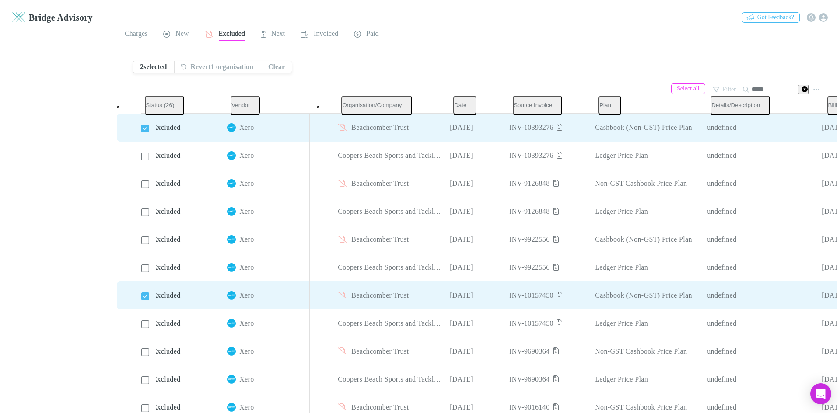
scroll to position [131, 0]
click at [816, 84] on button "button" at bounding box center [816, 90] width 12 height 12
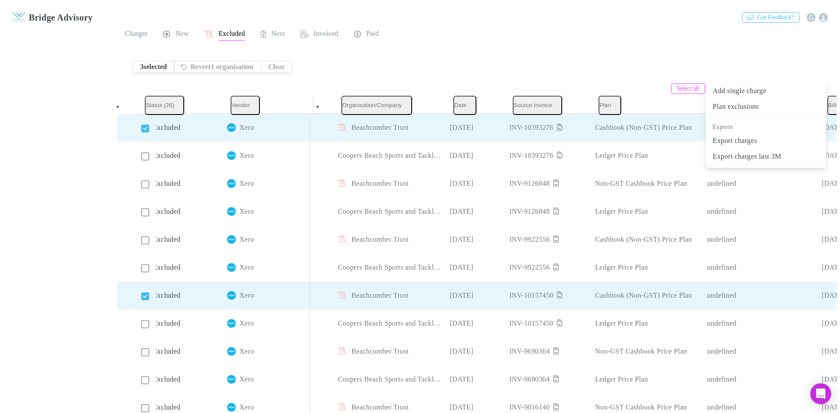
click at [492, 53] on div at bounding box center [420, 206] width 840 height 413
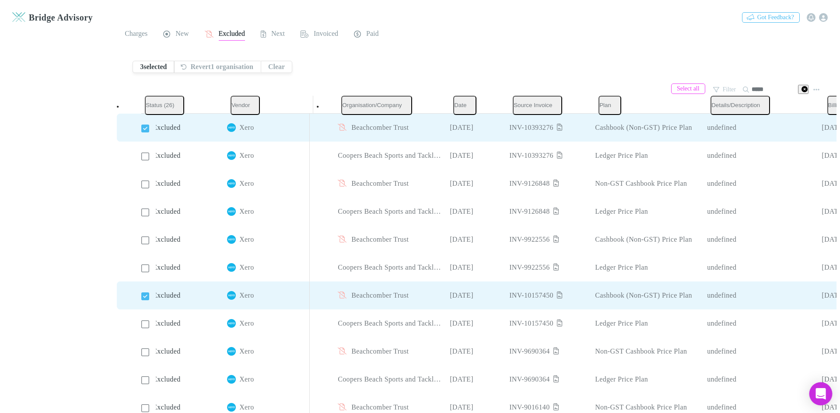
click at [826, 394] on div "Open Intercom Messenger" at bounding box center [820, 394] width 23 height 23
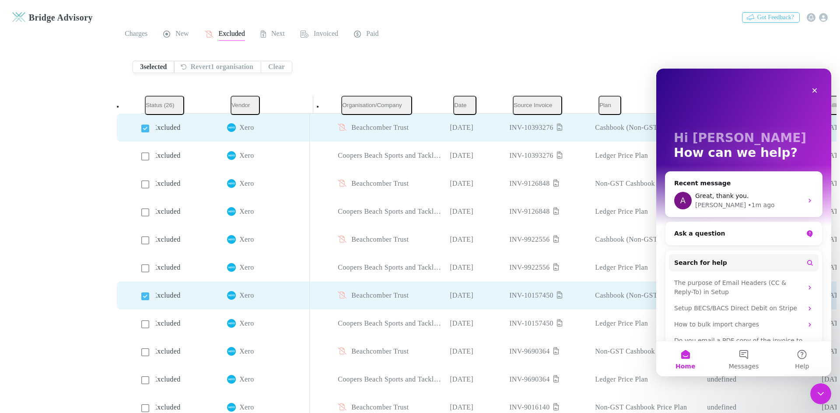
scroll to position [0, 0]
click at [742, 362] on button "Messages" at bounding box center [743, 358] width 58 height 35
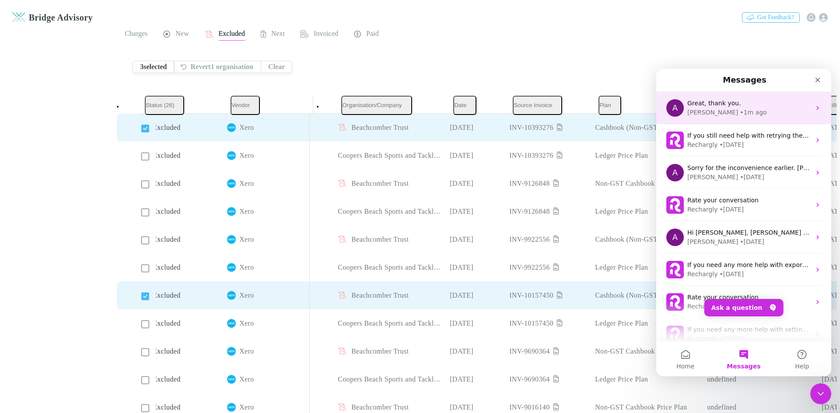
click at [739, 108] on div "• 1m ago" at bounding box center [752, 112] width 27 height 9
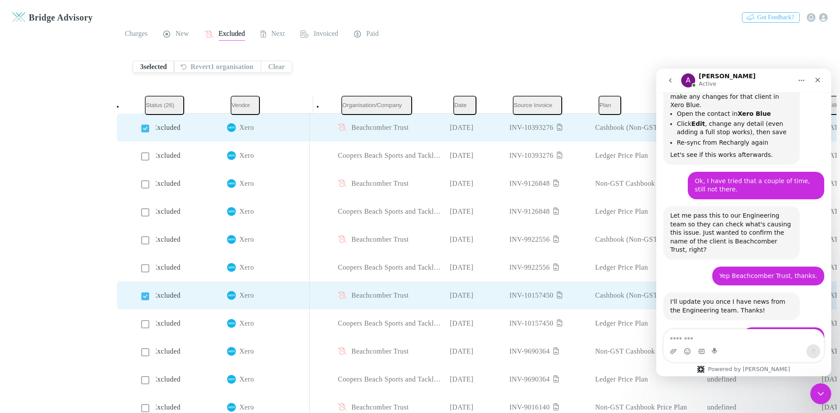
scroll to position [941, 0]
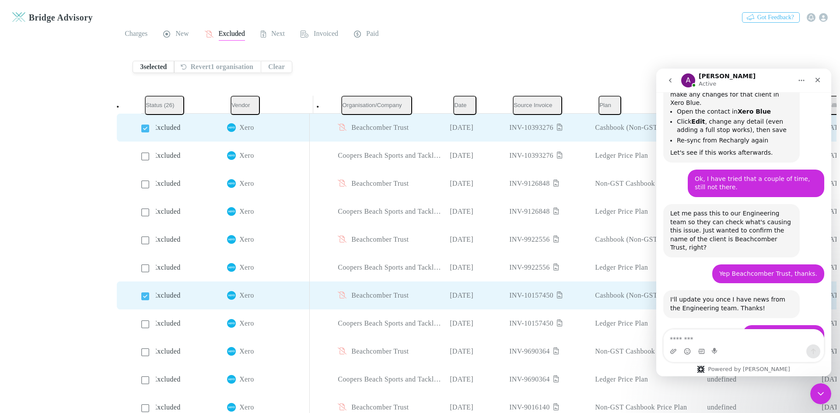
click at [670, 81] on icon "go back" at bounding box center [670, 80] width 3 height 4
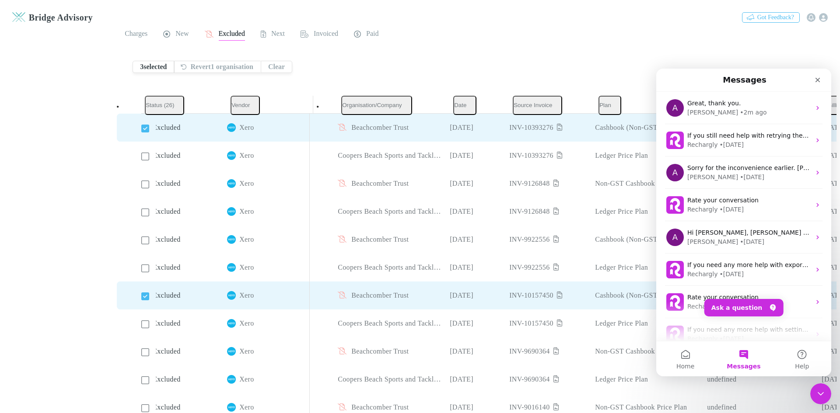
scroll to position [0, 0]
click at [829, 397] on html at bounding box center [818, 392] width 21 height 21
click at [819, 395] on icon "Close Intercom Messenger" at bounding box center [819, 392] width 10 height 10
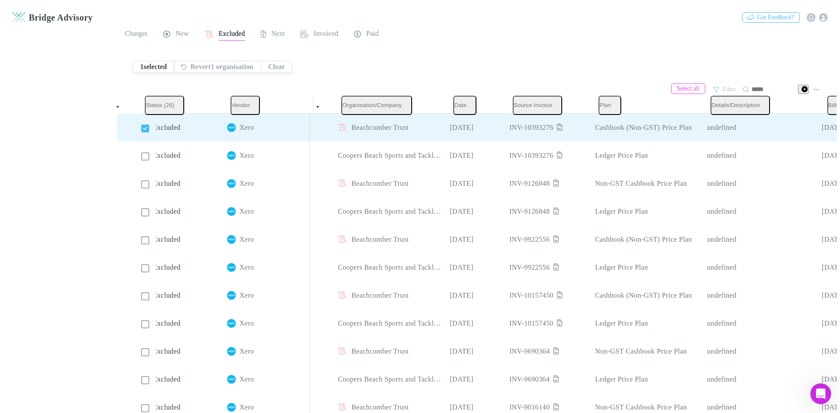
click at [192, 114] on div "Excluded" at bounding box center [181, 128] width 86 height 28
click at [215, 61] on button "Revert 1 organisation" at bounding box center [217, 67] width 87 height 12
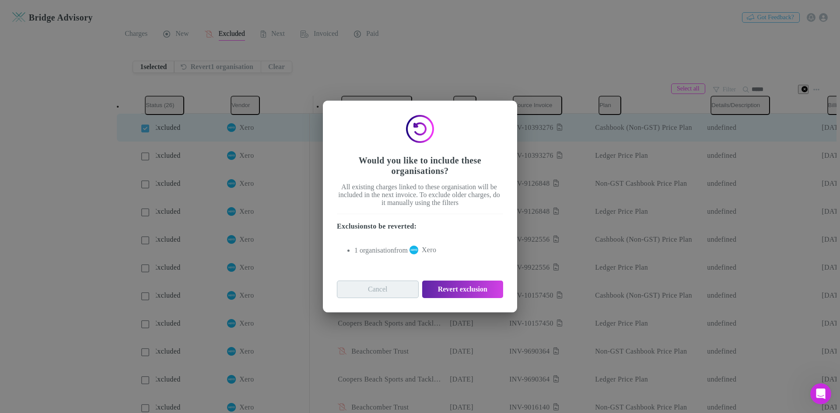
click at [402, 291] on button "Cancel" at bounding box center [378, 289] width 82 height 17
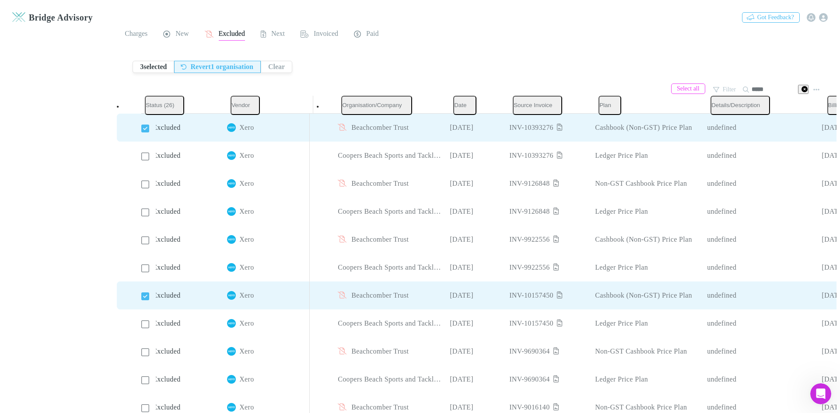
click at [213, 61] on button "Revert 1 organisation" at bounding box center [217, 67] width 87 height 12
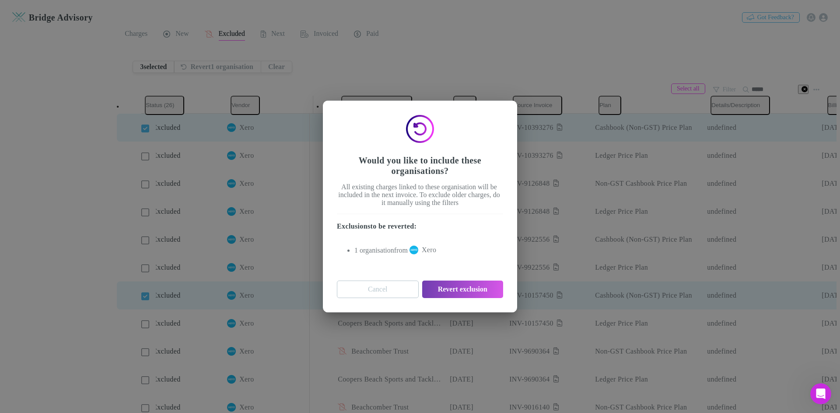
drag, startPoint x: 451, startPoint y: 296, endPoint x: 451, endPoint y: 317, distance: 21.0
click at [451, 317] on div "Would you like to include these organisations? All existing charges linked to t…" at bounding box center [420, 206] width 840 height 413
click at [362, 292] on button "Cancel" at bounding box center [378, 289] width 82 height 17
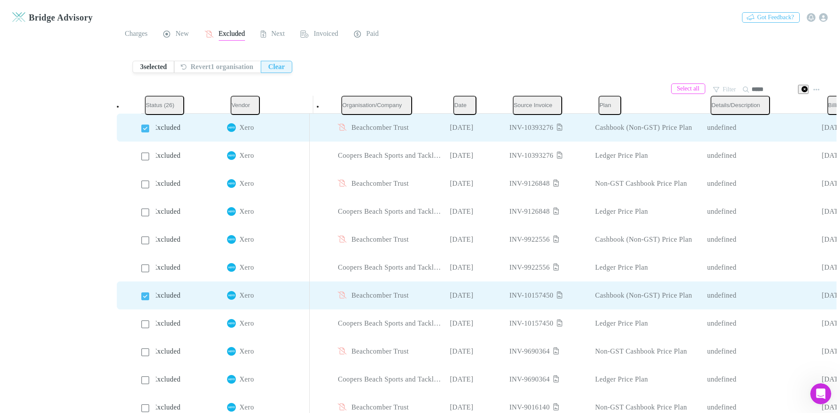
click at [287, 61] on button "Clear" at bounding box center [276, 67] width 31 height 12
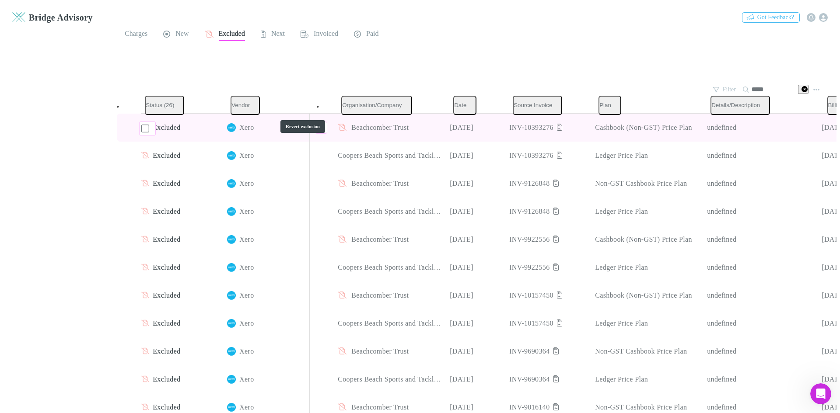
click at [317, 124] on icon "Revert exclusion" at bounding box center [320, 127] width 7 height 7
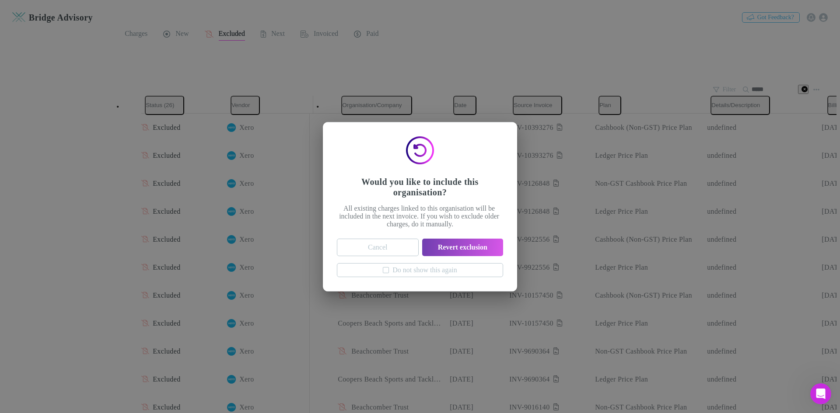
click at [463, 249] on button "Revert exclusion" at bounding box center [462, 247] width 81 height 17
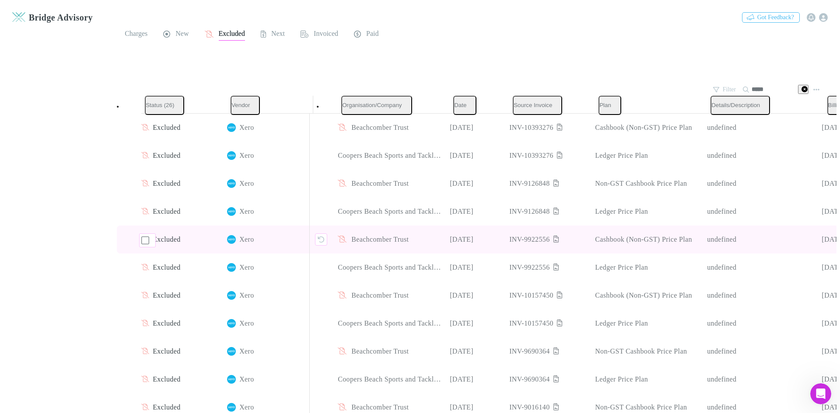
click at [187, 32] on span "New" at bounding box center [181, 34] width 13 height 11
click at [176, 31] on div "New" at bounding box center [175, 34] width 25 height 11
click at [65, 35] on div "Recharges Setup Imports Charges Mapping Connections Billing Invoices Agreements" at bounding box center [63, 32] width 120 height 3
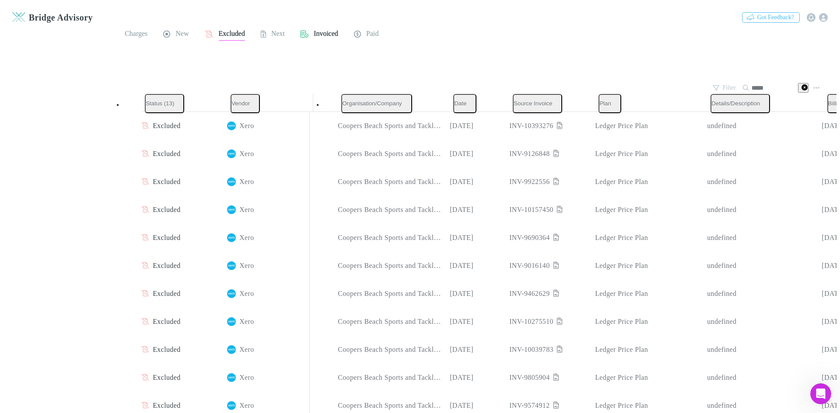
click at [338, 30] on span "Invoiced" at bounding box center [326, 34] width 24 height 11
click at [285, 30] on span "Next" at bounding box center [278, 34] width 14 height 11
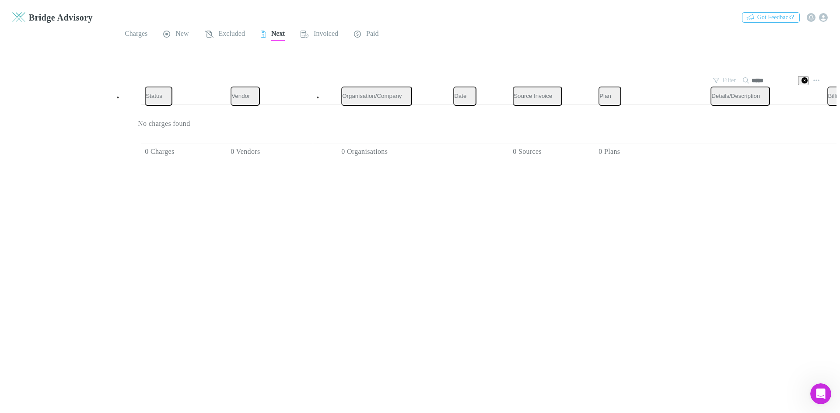
click at [285, 30] on span "Next" at bounding box center [278, 34] width 14 height 11
drag, startPoint x: 780, startPoint y: 72, endPoint x: 761, endPoint y: 73, distance: 19.3
click at [761, 74] on input "*****" at bounding box center [773, 80] width 44 height 12
click at [133, 31] on span "Charges" at bounding box center [136, 34] width 23 height 11
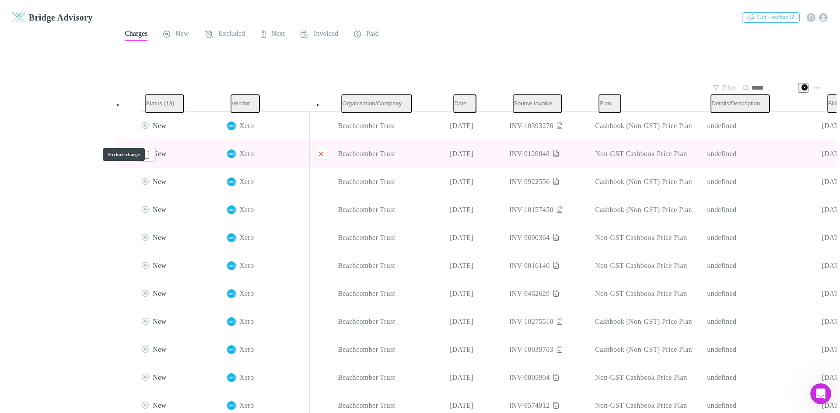
click at [127, 150] on icon "Exclude charge" at bounding box center [127, 153] width 5 height 7
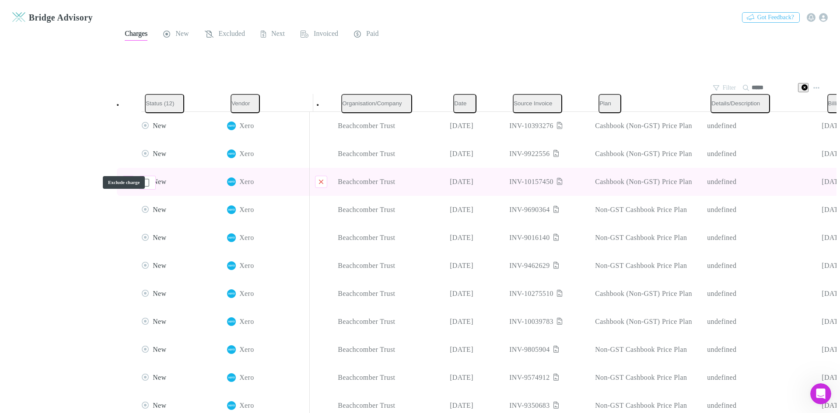
click at [125, 178] on icon "Exclude charge" at bounding box center [127, 181] width 5 height 7
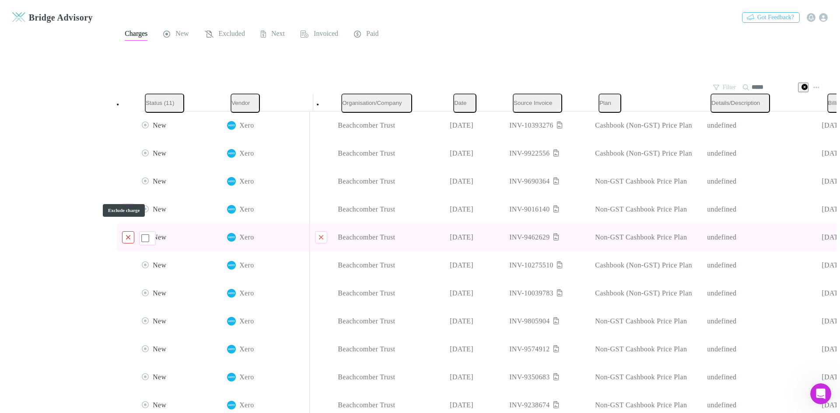
click at [125, 206] on icon "Exclude charge" at bounding box center [127, 209] width 5 height 7
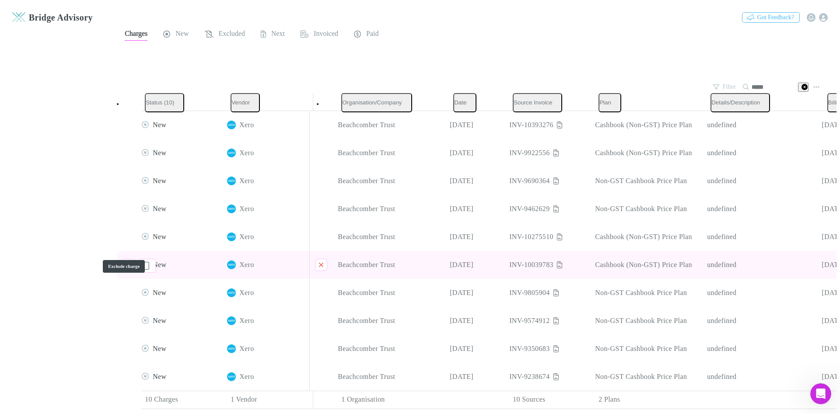
click at [125, 261] on icon "Exclude charge" at bounding box center [127, 264] width 5 height 7
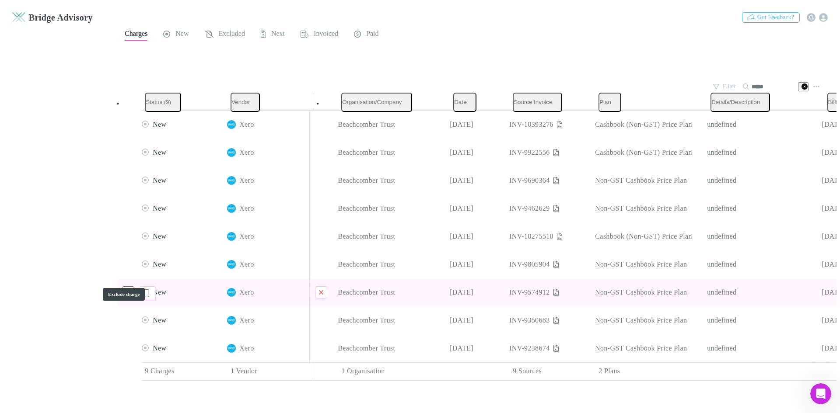
click at [125, 289] on icon "Exclude charge" at bounding box center [127, 292] width 5 height 7
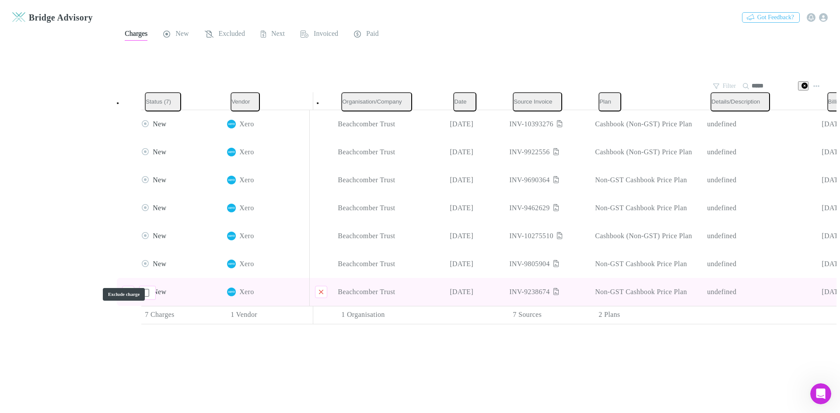
click at [125, 289] on icon "Exclude charge" at bounding box center [127, 292] width 5 height 7
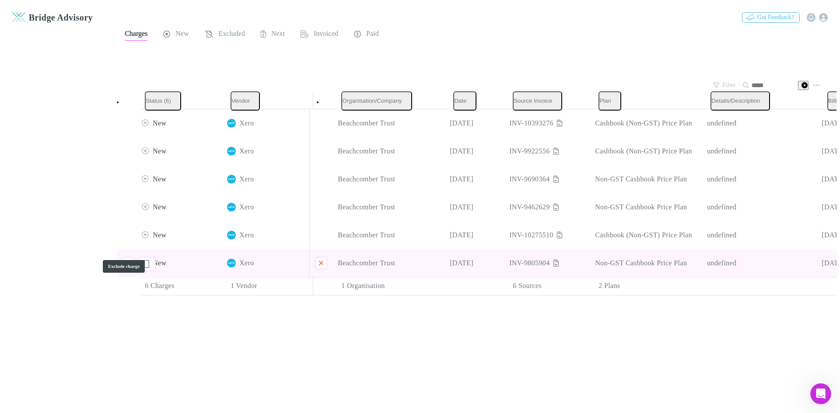
click at [125, 260] on icon "Exclude charge" at bounding box center [127, 263] width 5 height 7
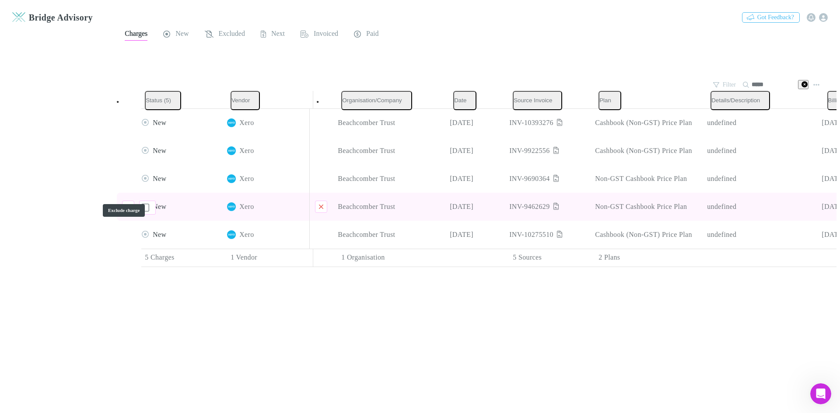
click at [125, 203] on icon "Exclude charge" at bounding box center [127, 206] width 5 height 7
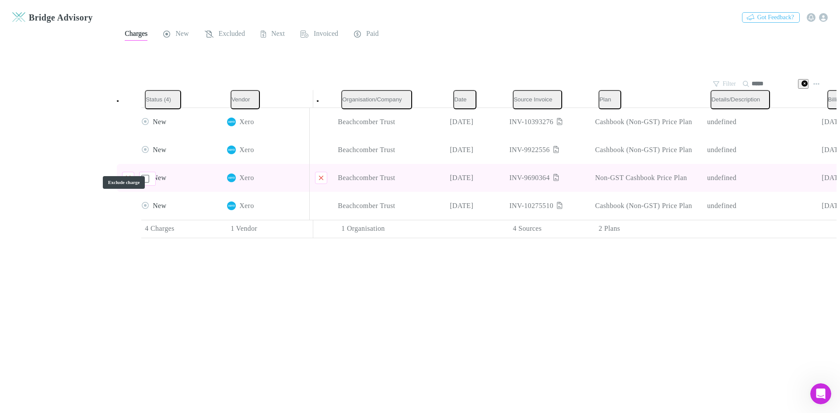
click at [127, 174] on icon "Exclude charge" at bounding box center [127, 177] width 5 height 7
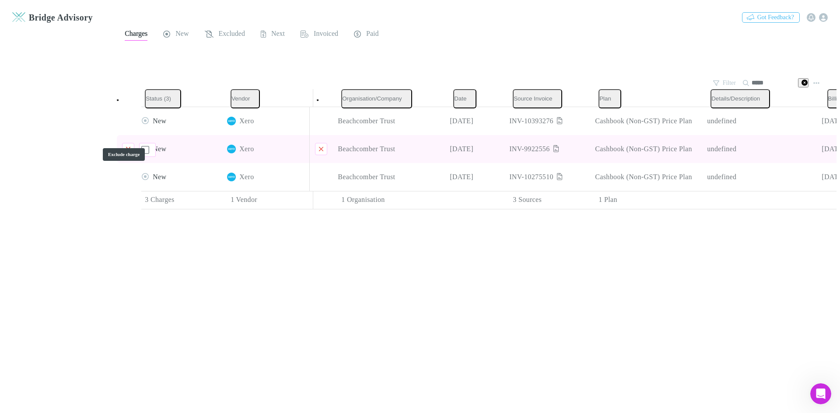
click at [125, 146] on icon "Exclude charge" at bounding box center [127, 149] width 5 height 7
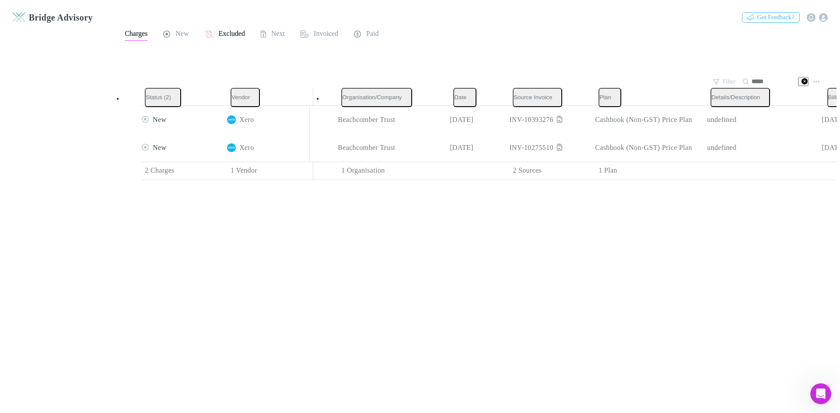
click at [244, 32] on span "Excluded" at bounding box center [232, 34] width 26 height 11
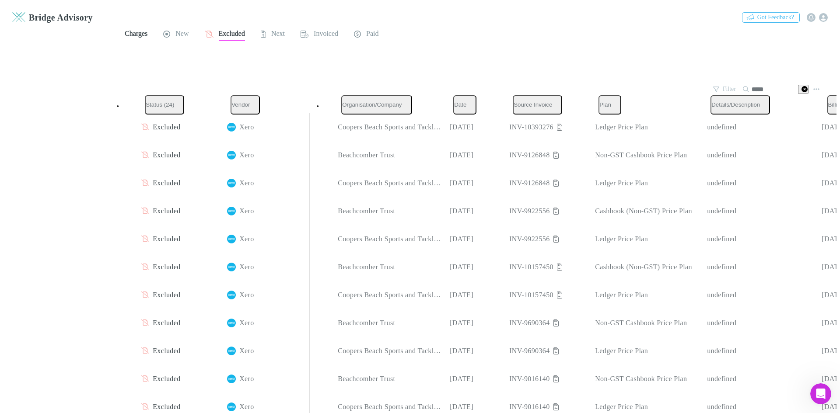
click at [132, 32] on span "Charges" at bounding box center [136, 34] width 23 height 11
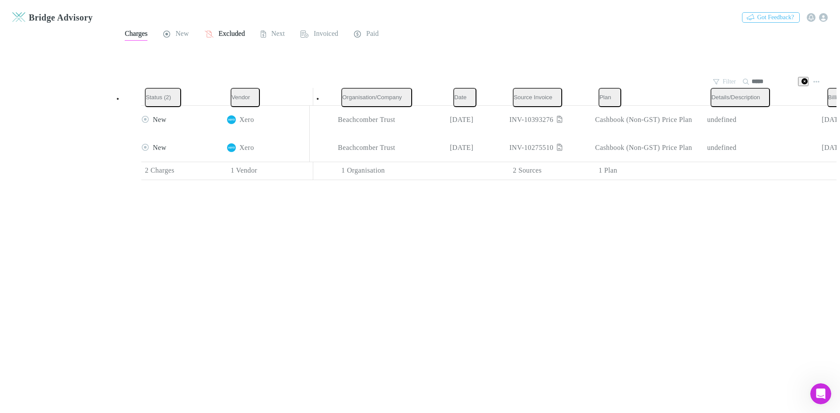
click at [230, 30] on span "Excluded" at bounding box center [232, 34] width 26 height 11
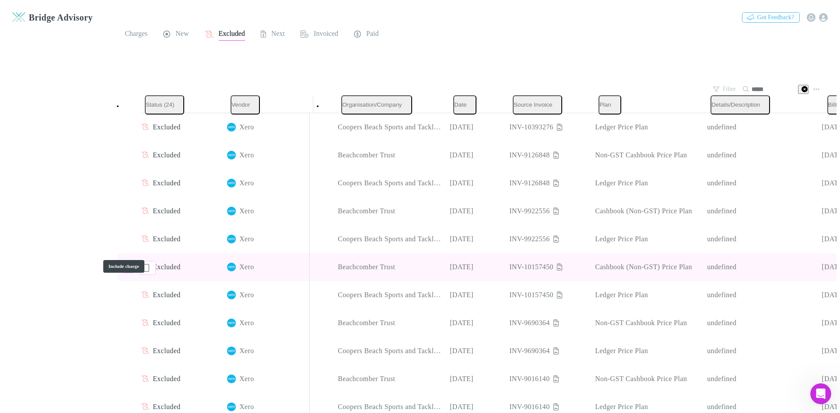
click at [125, 264] on icon "Include charge" at bounding box center [128, 267] width 7 height 7
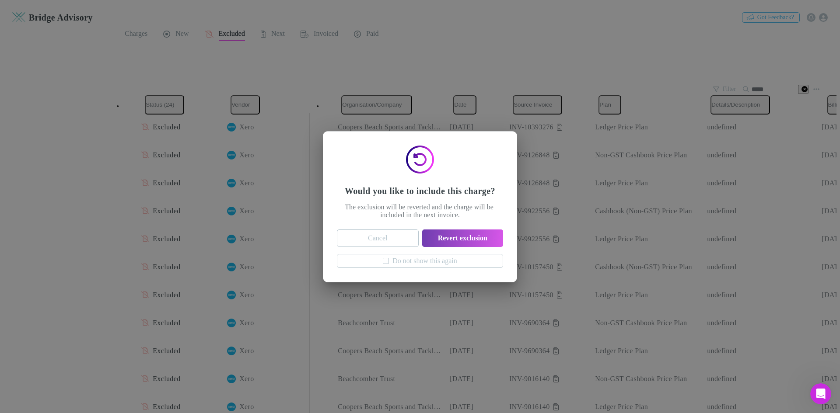
click at [452, 238] on button "Revert exclusion" at bounding box center [462, 238] width 81 height 17
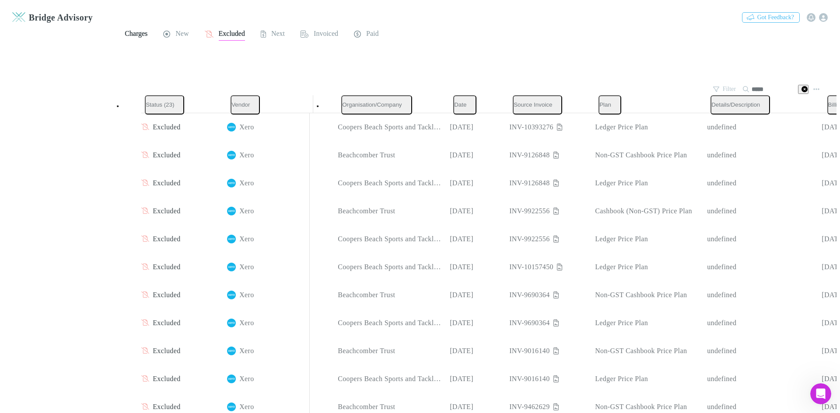
click at [134, 33] on span "Charges" at bounding box center [136, 34] width 23 height 11
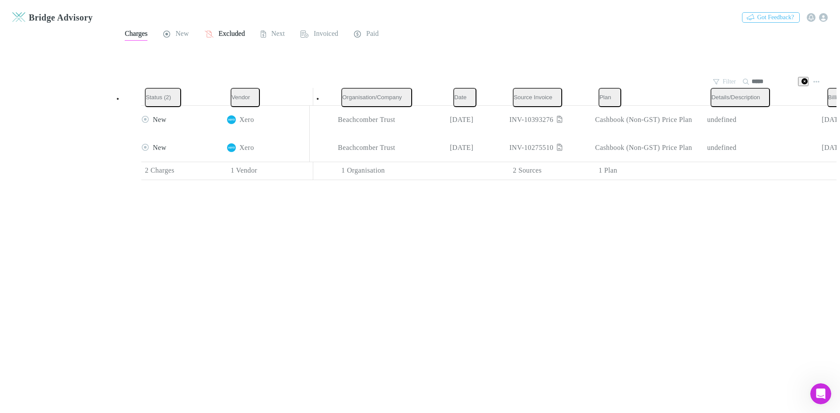
click at [238, 29] on span "Excluded" at bounding box center [232, 34] width 26 height 11
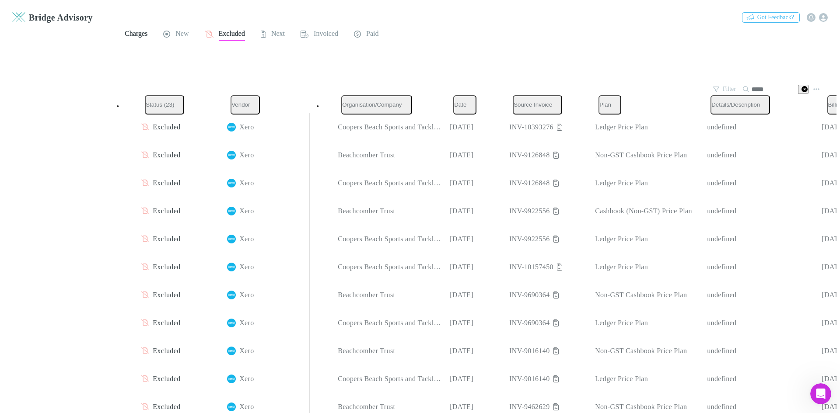
click at [139, 35] on span "Charges" at bounding box center [136, 34] width 23 height 11
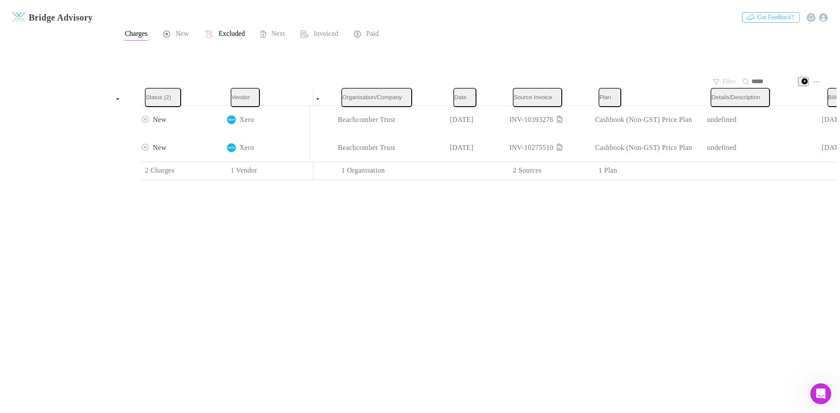
click at [226, 28] on link "Excluded" at bounding box center [225, 35] width 42 height 14
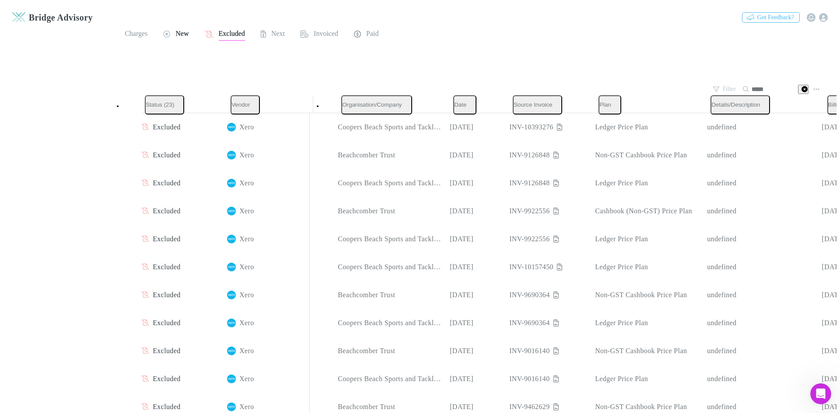
click at [186, 29] on span "New" at bounding box center [181, 34] width 13 height 11
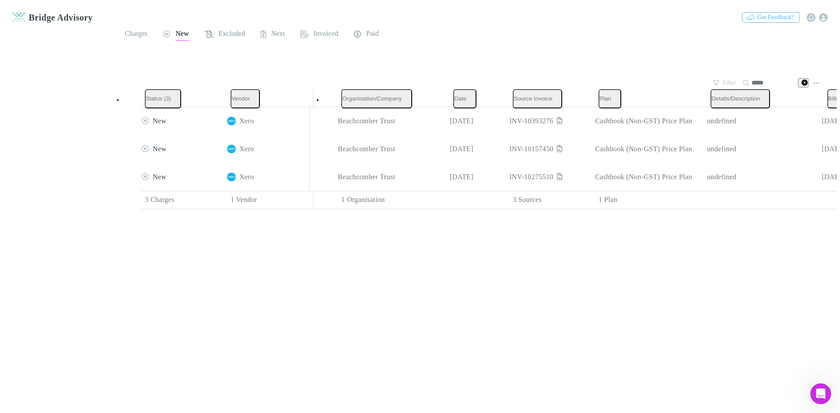
click at [125, 60] on link "Mapping" at bounding box center [145, 55] width 41 height 10
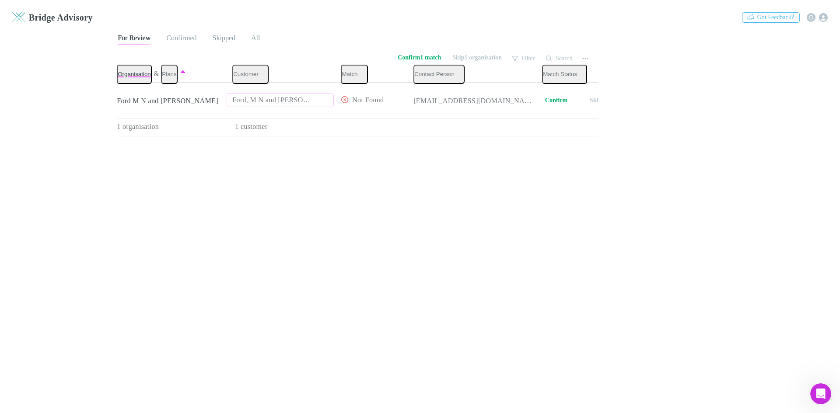
click at [130, 35] on span "For Review" at bounding box center [134, 39] width 33 height 11
click at [228, 34] on span "Skipped" at bounding box center [224, 39] width 23 height 11
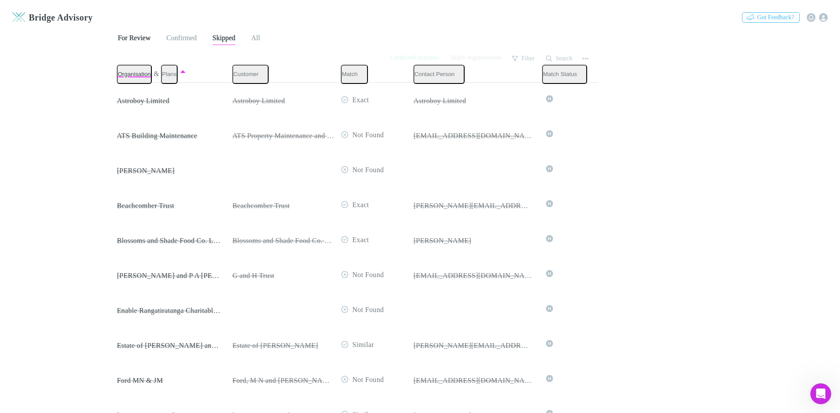
click at [133, 34] on span "For Review" at bounding box center [134, 39] width 33 height 11
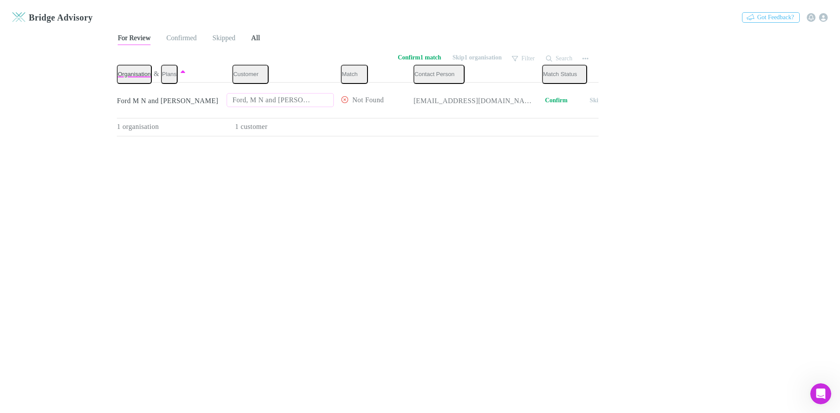
click at [260, 36] on span "All" at bounding box center [255, 39] width 9 height 11
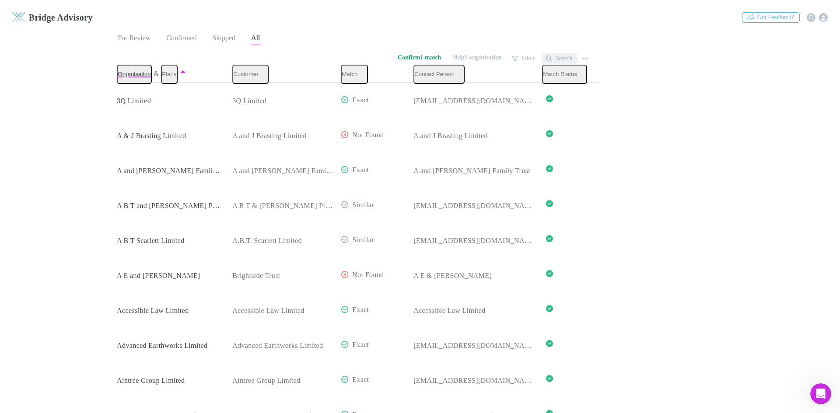
click at [556, 53] on button "Search" at bounding box center [559, 58] width 36 height 10
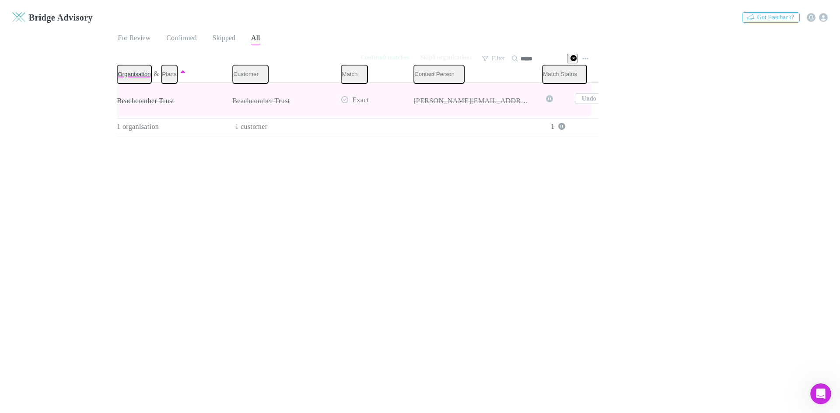
type input "*****"
click at [575, 98] on button "Undo" at bounding box center [589, 99] width 28 height 10
click at [539, 97] on button "Confirm" at bounding box center [556, 100] width 34 height 10
click at [213, 60] on link "Billing" at bounding box center [230, 55] width 35 height 10
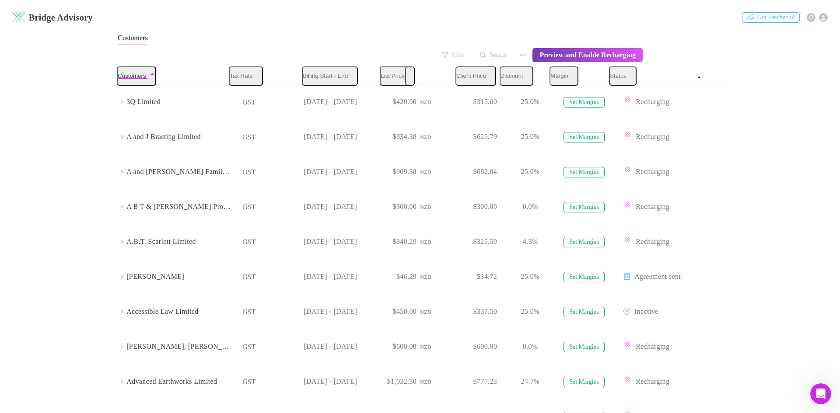
click at [567, 54] on button "Preview and Enable Recharging" at bounding box center [587, 55] width 110 height 14
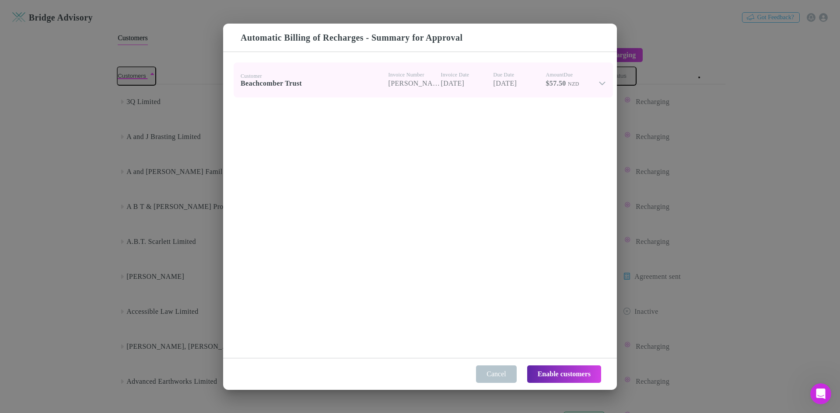
click at [546, 83] on strong "$57.50" at bounding box center [556, 83] width 20 height 7
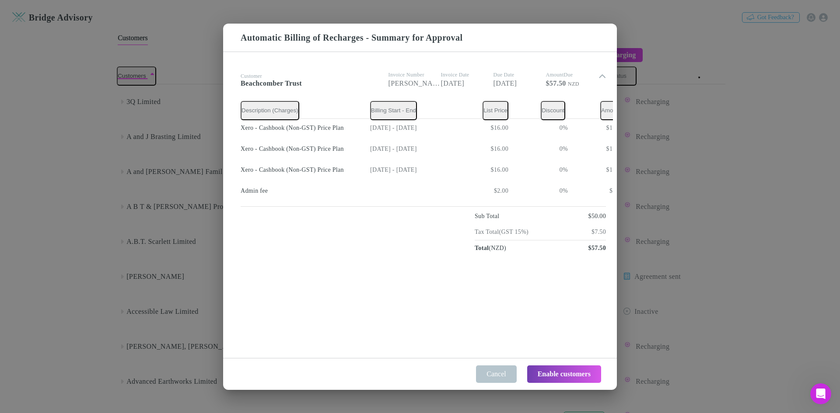
click at [568, 373] on button "Enable customers" at bounding box center [564, 374] width 74 height 17
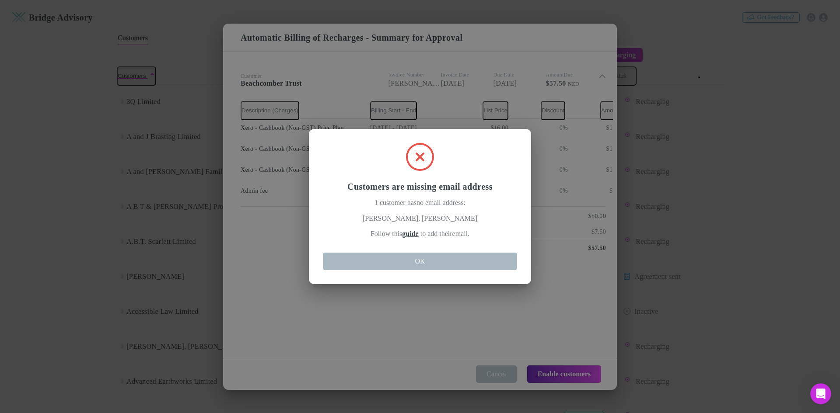
click at [428, 259] on button "OK" at bounding box center [420, 261] width 194 height 17
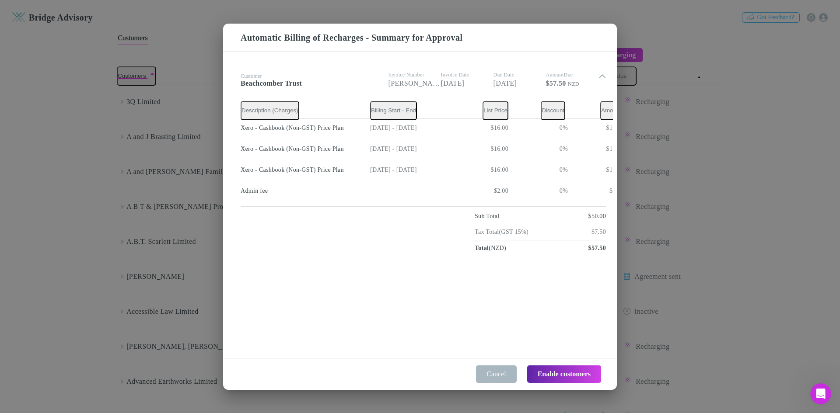
click at [500, 375] on button "Cancel" at bounding box center [496, 374] width 40 height 17
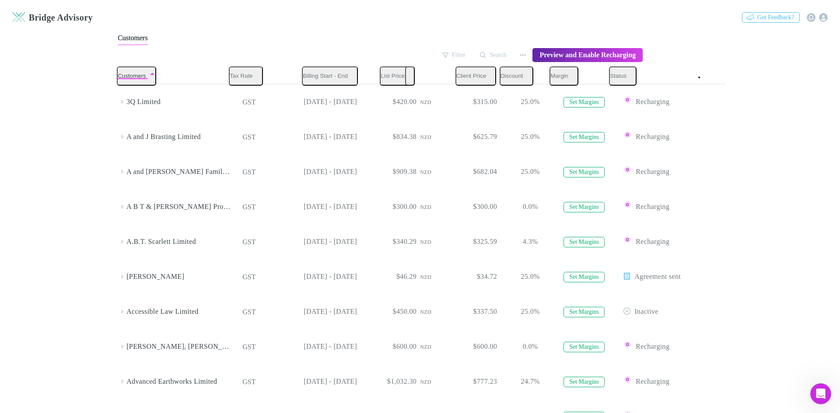
click at [123, 60] on link "Mapping" at bounding box center [143, 55] width 41 height 10
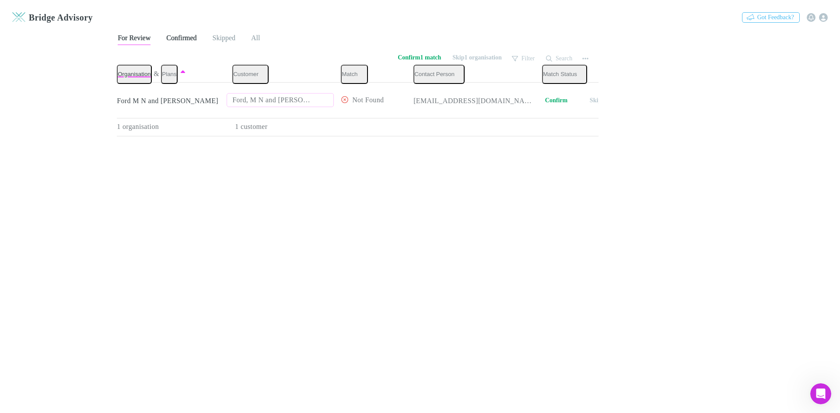
click at [174, 34] on span "Confirmed" at bounding box center [181, 39] width 30 height 11
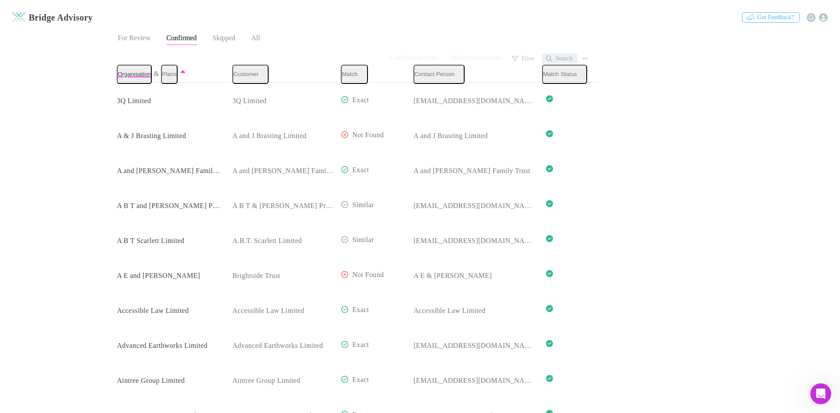
click at [555, 55] on button "Search" at bounding box center [559, 58] width 36 height 10
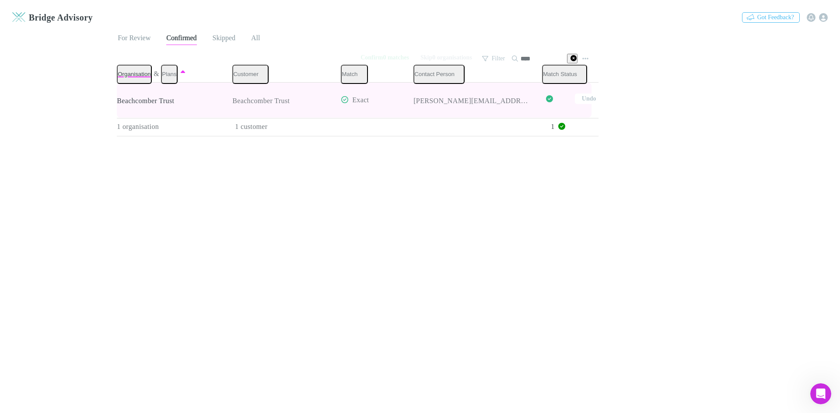
type input "****"
click at [477, 97] on div "[PERSON_NAME][EMAIL_ADDRESS][PERSON_NAME][DOMAIN_NAME]" at bounding box center [472, 101] width 118 height 9
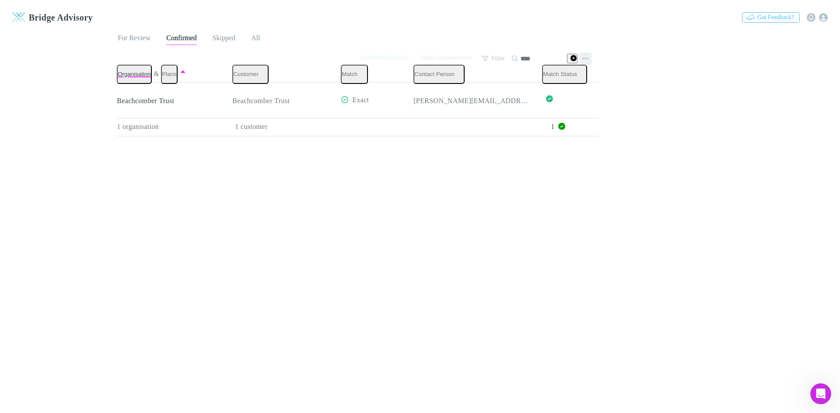
click at [579, 55] on button "button" at bounding box center [585, 58] width 12 height 12
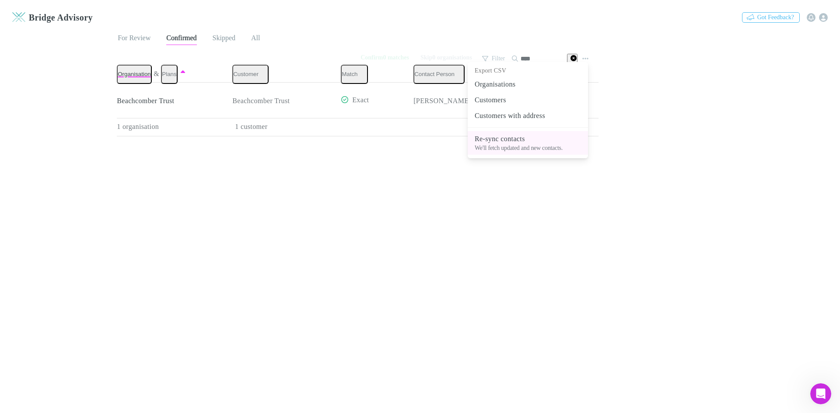
click at [535, 140] on p "Re-sync contacts" at bounding box center [527, 139] width 106 height 10
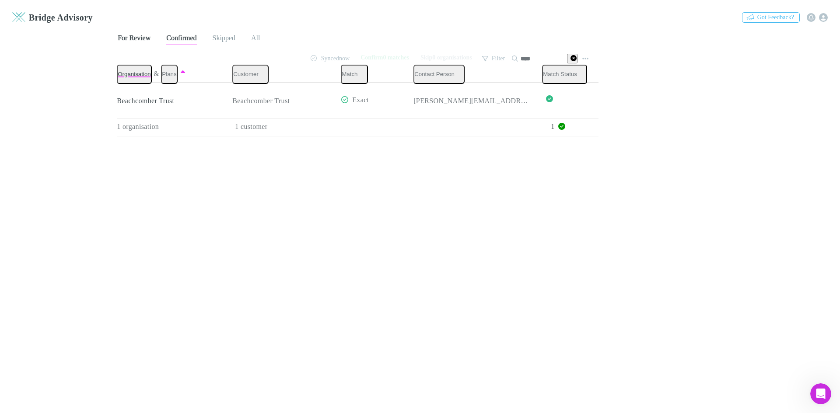
click at [145, 36] on span "For Review" at bounding box center [134, 39] width 33 height 11
click at [247, 60] on link "Invoices" at bounding box center [266, 55] width 39 height 10
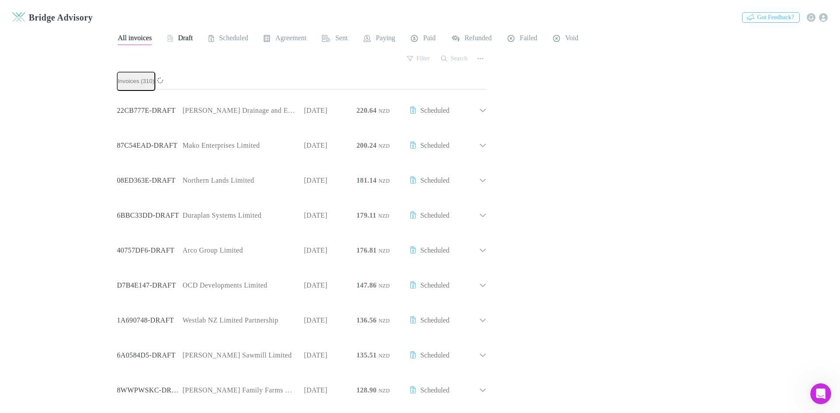
click at [185, 36] on span "Draft" at bounding box center [185, 39] width 15 height 11
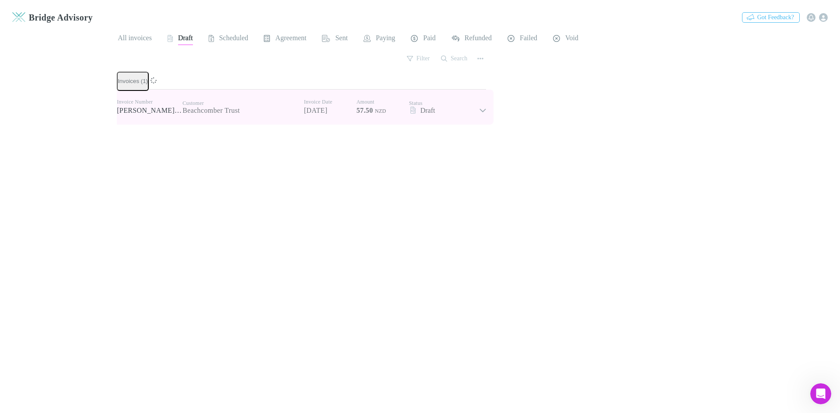
click at [479, 106] on icon at bounding box center [483, 107] width 8 height 16
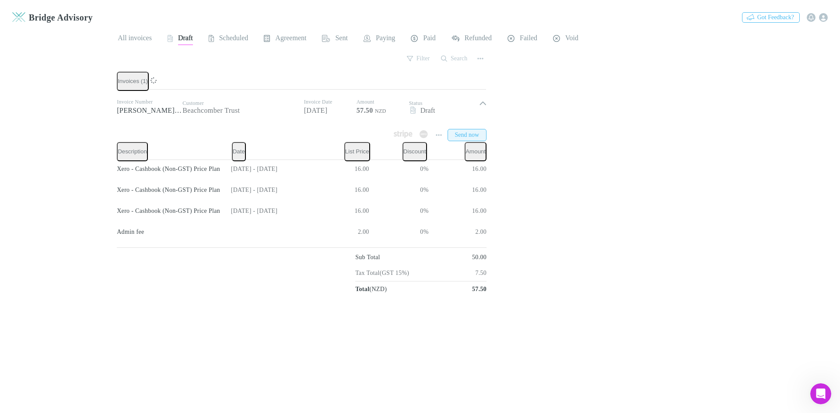
click at [470, 129] on button "Send now" at bounding box center [466, 135] width 39 height 12
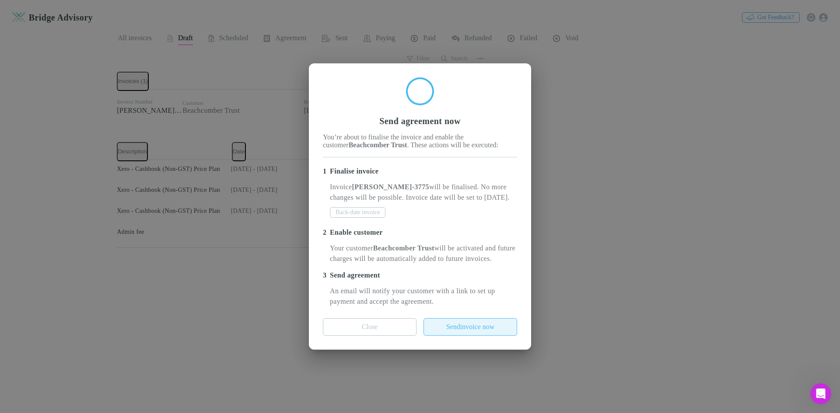
click at [466, 336] on button "Send invoice now" at bounding box center [470, 326] width 94 height 17
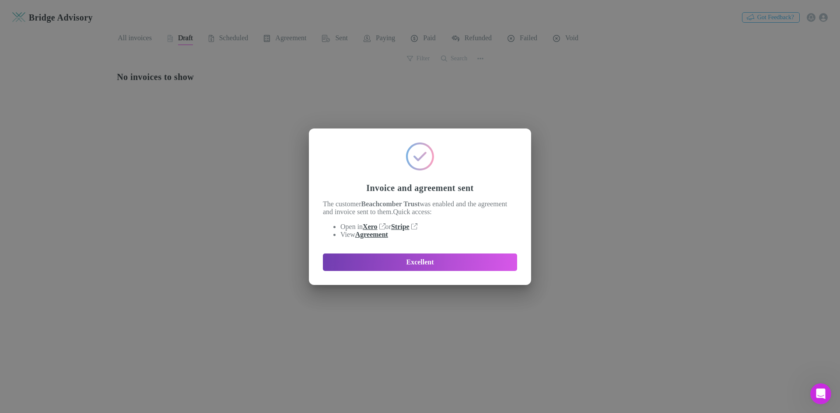
click at [409, 271] on button "Excellent" at bounding box center [420, 262] width 194 height 17
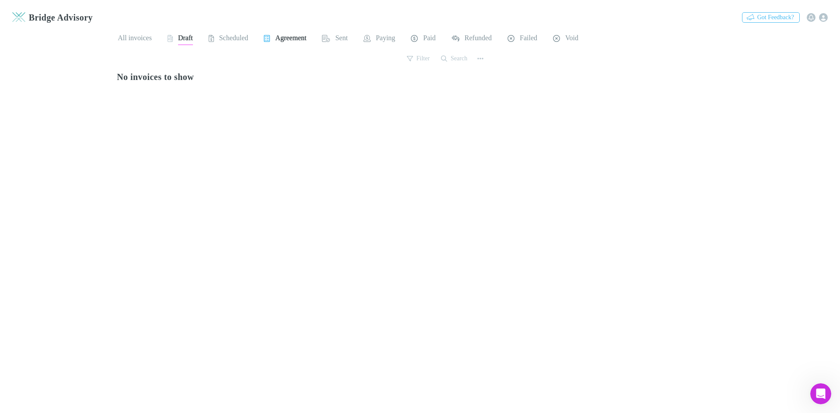
click at [296, 38] on span "Agreement" at bounding box center [290, 39] width 31 height 11
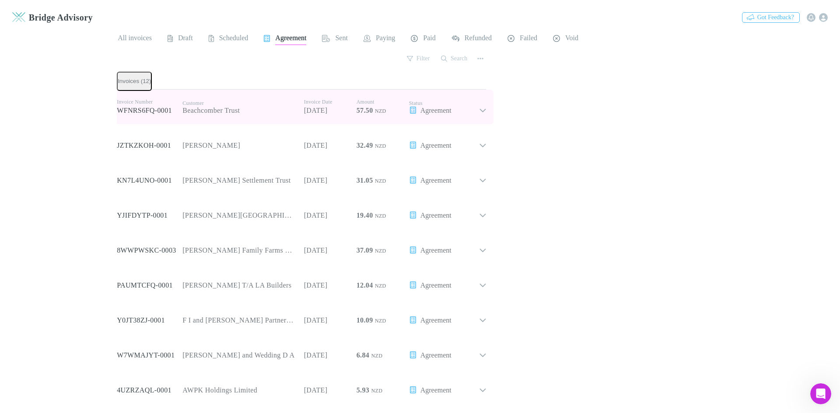
click at [479, 110] on icon at bounding box center [482, 110] width 6 height 3
